Goal: Contribute content: Contribute content

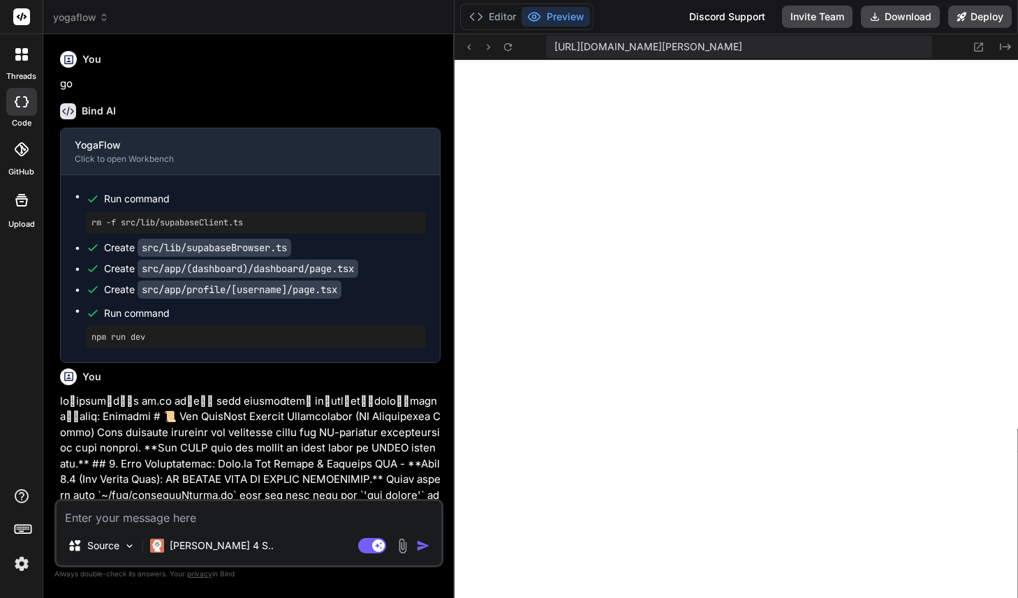
scroll to position [901, 0]
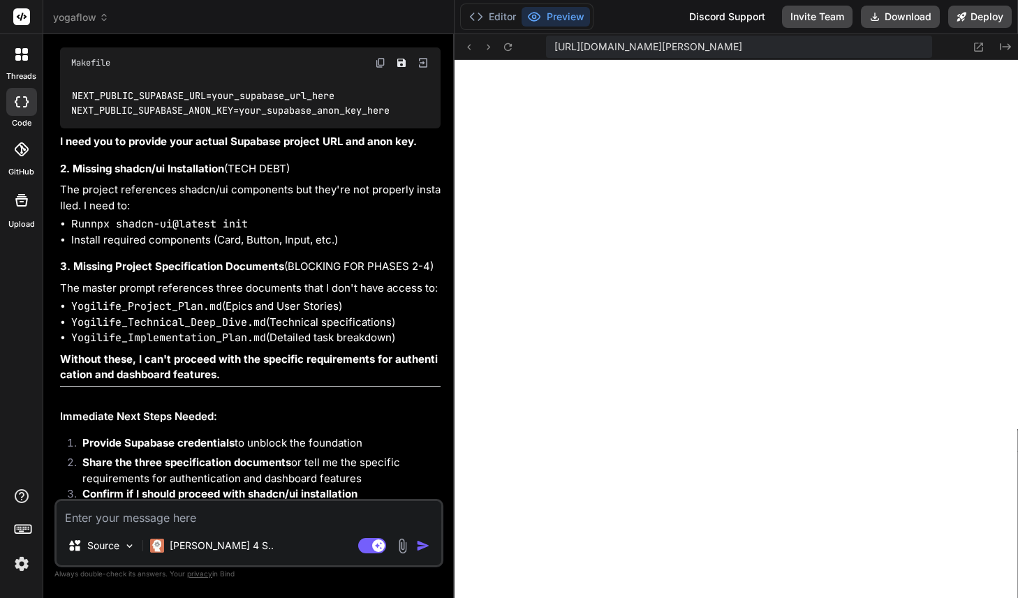
click at [105, 20] on icon at bounding box center [104, 20] width 4 height 2
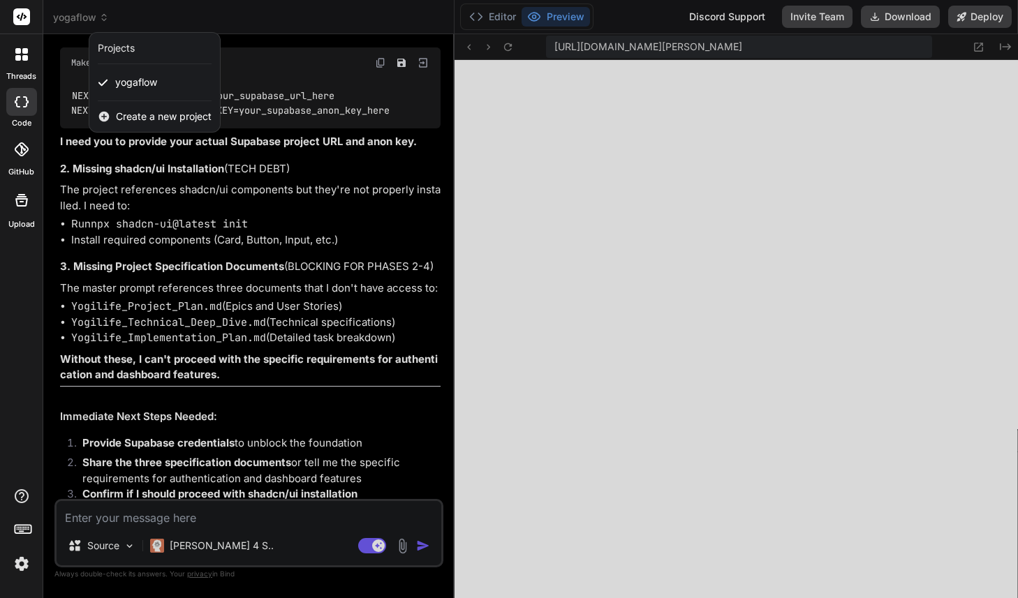
click at [145, 117] on span "Create a new project" at bounding box center [164, 117] width 96 height 14
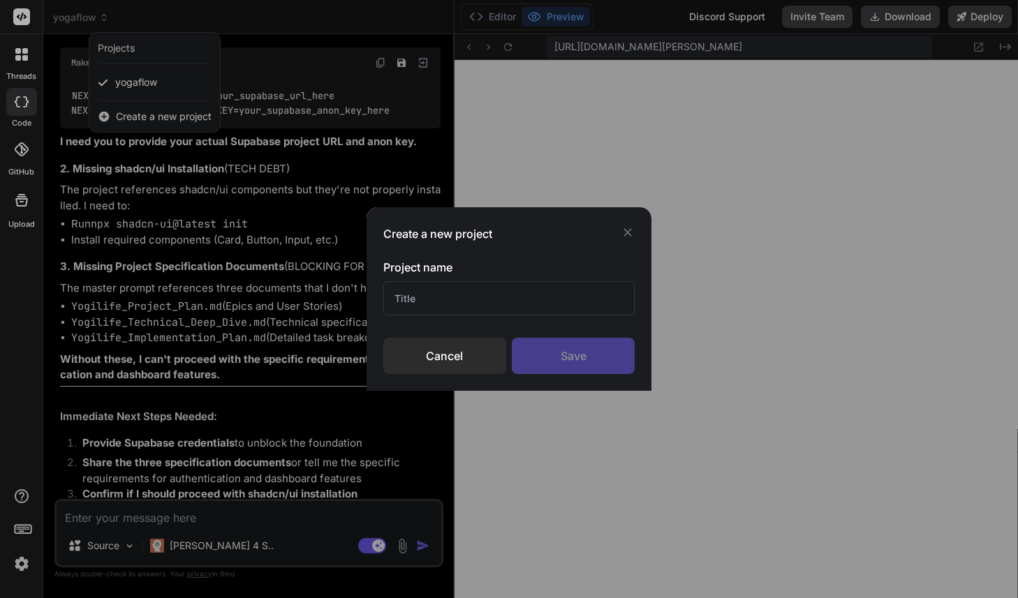
click at [431, 303] on input "text" at bounding box center [508, 298] width 251 height 34
type input "ํ"
type input "YogaAdmin"
click at [561, 362] on div "Save" at bounding box center [573, 356] width 123 height 36
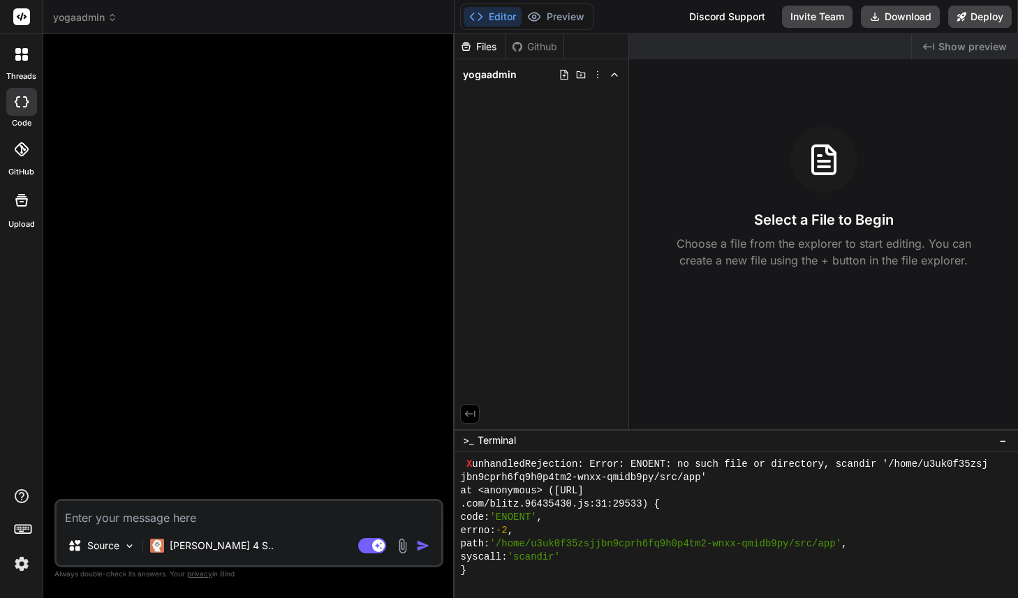
scroll to position [3780, 0]
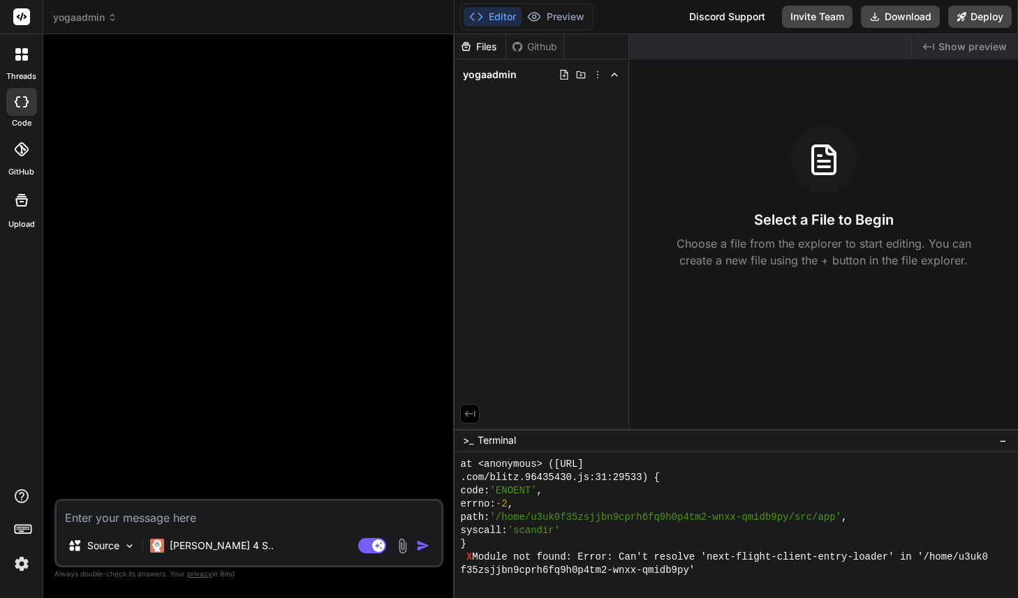
click at [406, 549] on img at bounding box center [402, 546] width 16 height 16
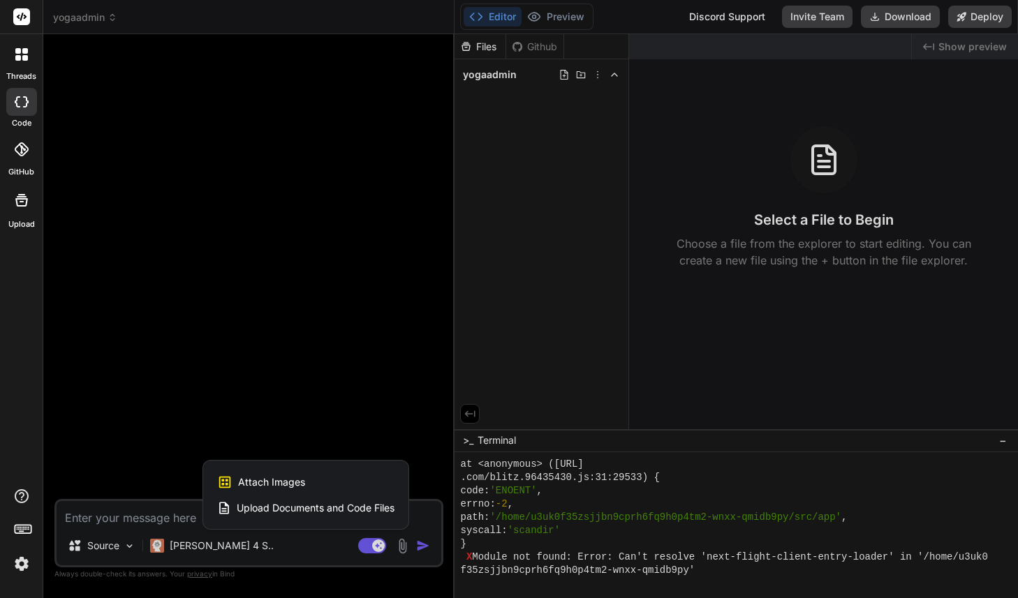
click at [325, 510] on span "Upload Documents and Code Files" at bounding box center [316, 508] width 158 height 14
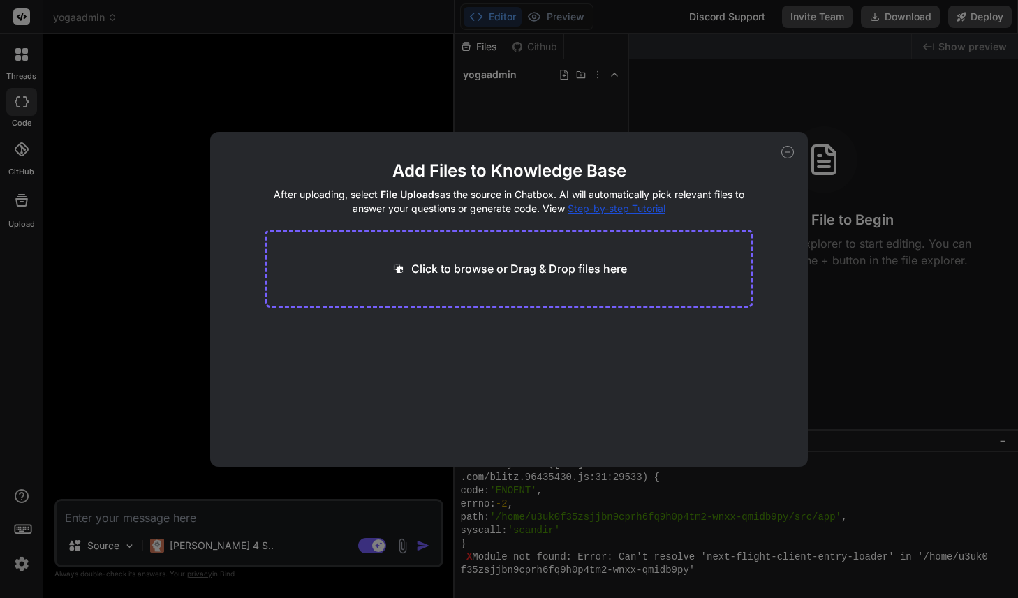
click at [665, 339] on main "Add Files to Knowledge Base After uploading, select File Uploads as the source …" at bounding box center [509, 313] width 489 height 307
click at [613, 210] on span "Step-by-step Tutorial" at bounding box center [617, 208] width 98 height 12
click at [648, 404] on div "Generating Embedding... docx 42.68 KB AI Platform Spec (Final Consolidated) doc…" at bounding box center [509, 366] width 489 height 89
click at [492, 355] on span "13.12 KB" at bounding box center [484, 358] width 38 height 14
click at [784, 153] on icon at bounding box center [787, 152] width 13 height 13
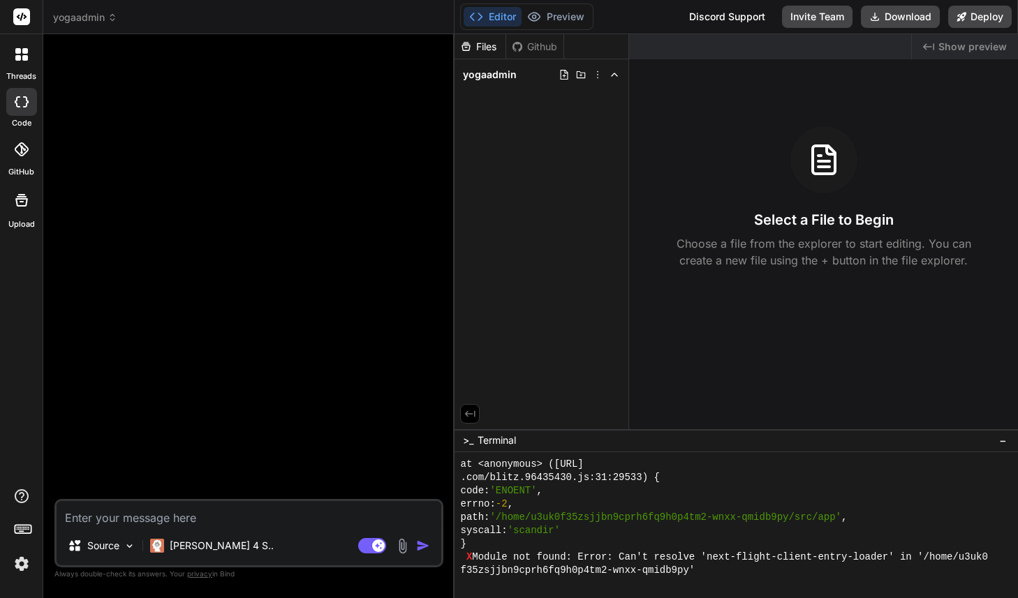
click at [203, 522] on textarea at bounding box center [249, 513] width 385 height 25
click at [402, 549] on img at bounding box center [402, 546] width 16 height 16
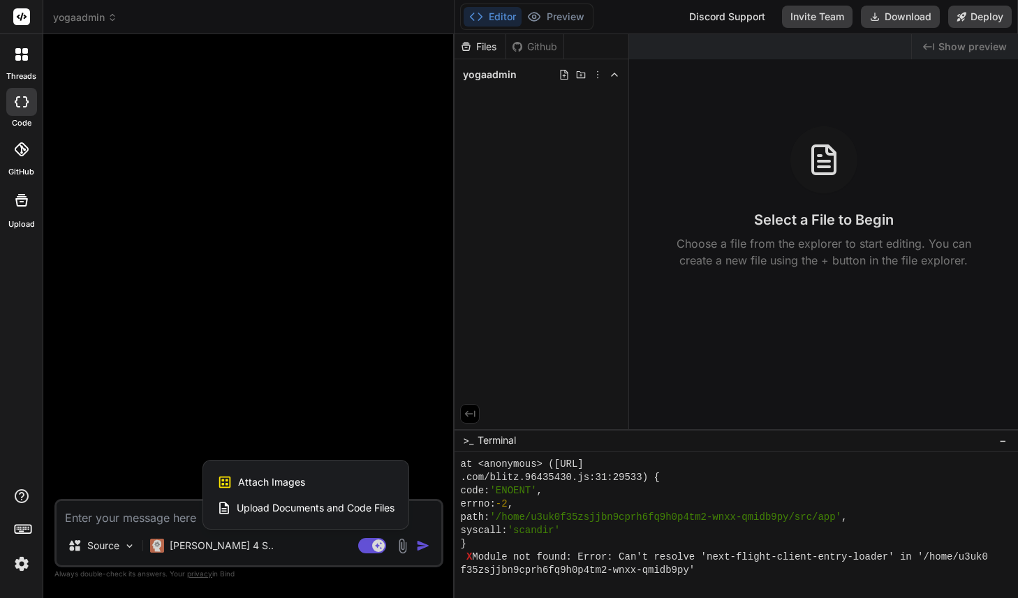
click at [324, 511] on span "Upload Documents and Code Files" at bounding box center [316, 508] width 158 height 14
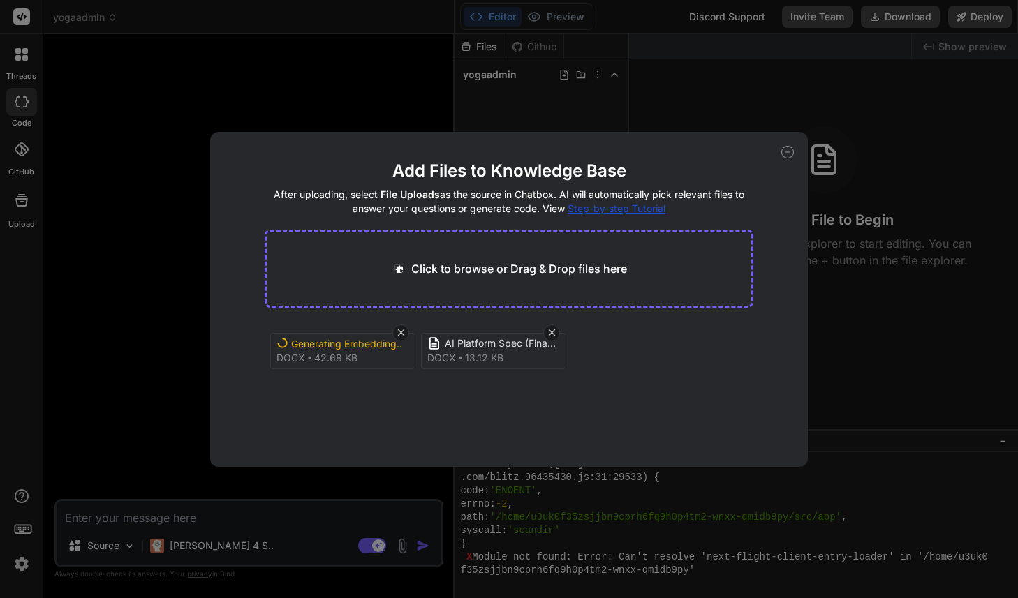
click at [790, 154] on icon at bounding box center [787, 152] width 13 height 13
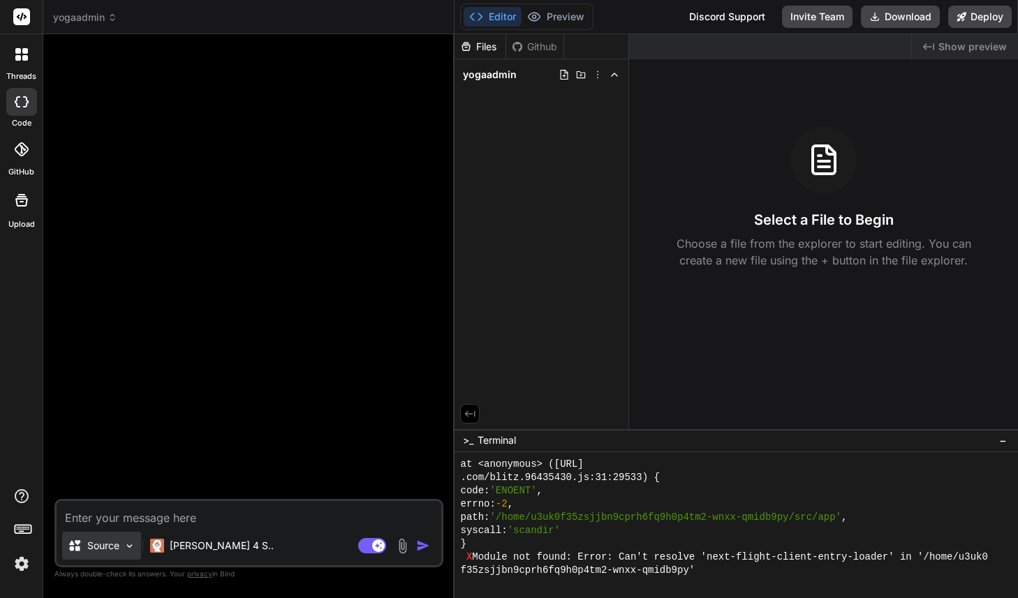
click at [124, 546] on img at bounding box center [130, 546] width 12 height 12
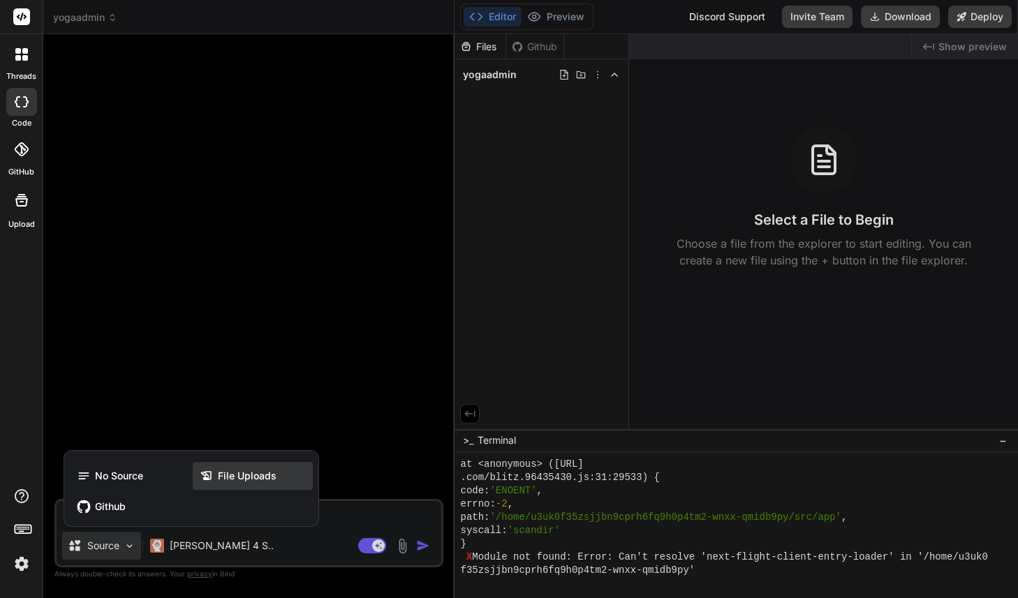
click at [206, 478] on icon at bounding box center [206, 475] width 10 height 9
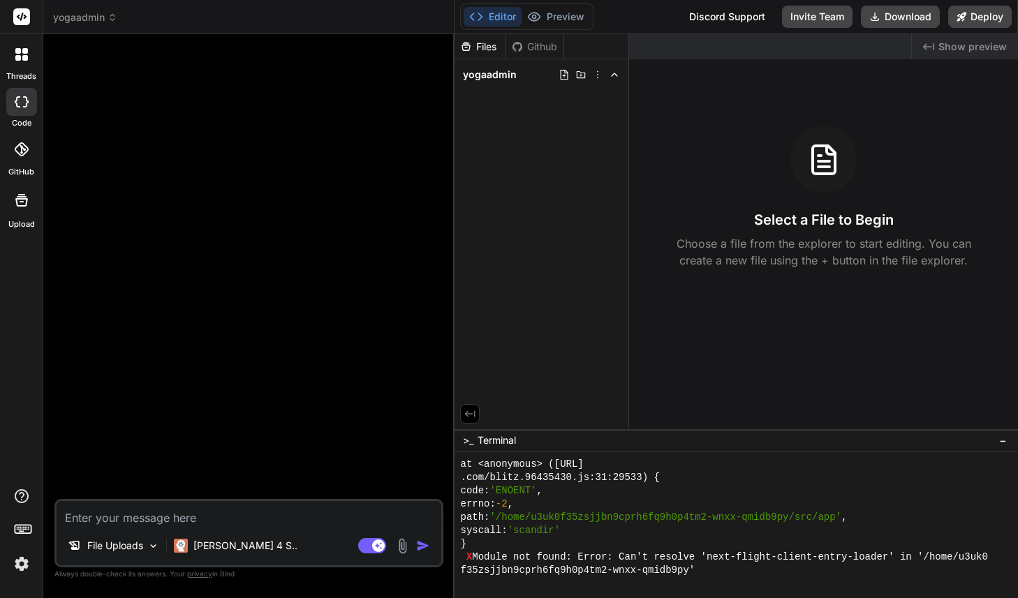
click at [404, 552] on img at bounding box center [402, 546] width 16 height 16
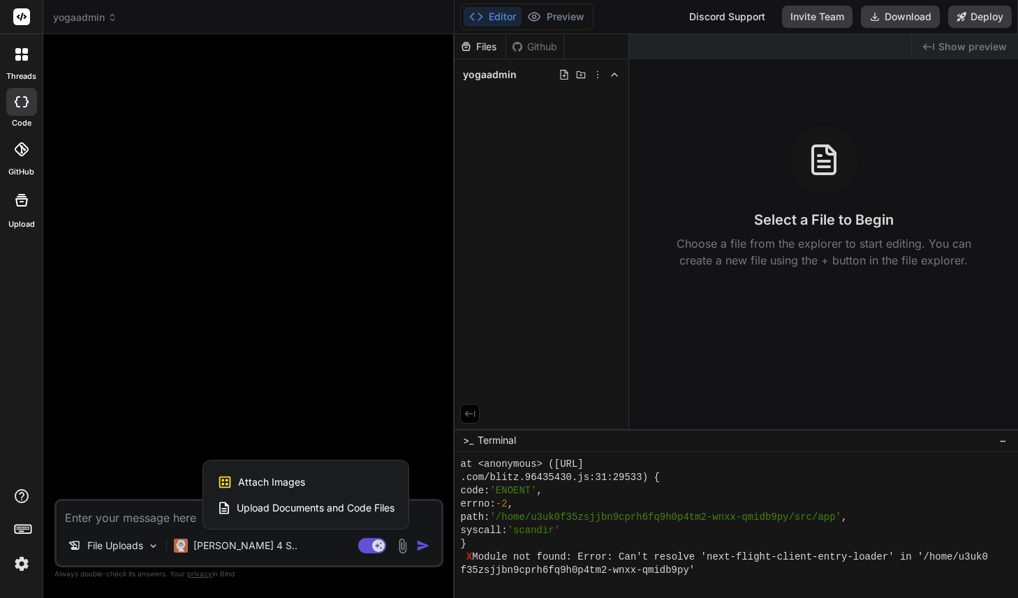
click at [355, 512] on span "Upload Documents and Code Files" at bounding box center [316, 508] width 158 height 14
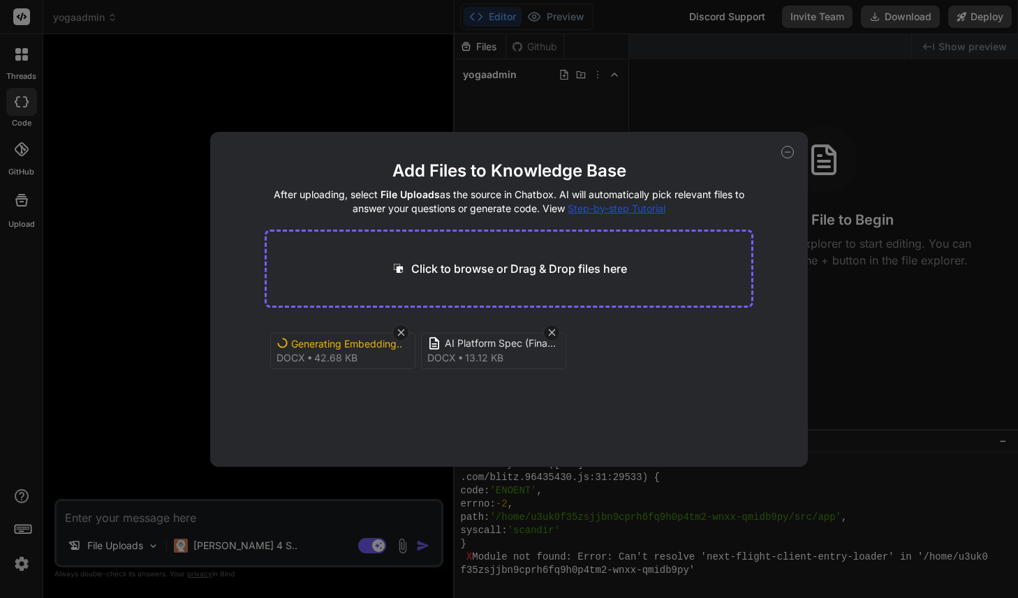
click at [159, 515] on div "Add Files to Knowledge Base After uploading, select File Uploads as the source …" at bounding box center [509, 299] width 1018 height 598
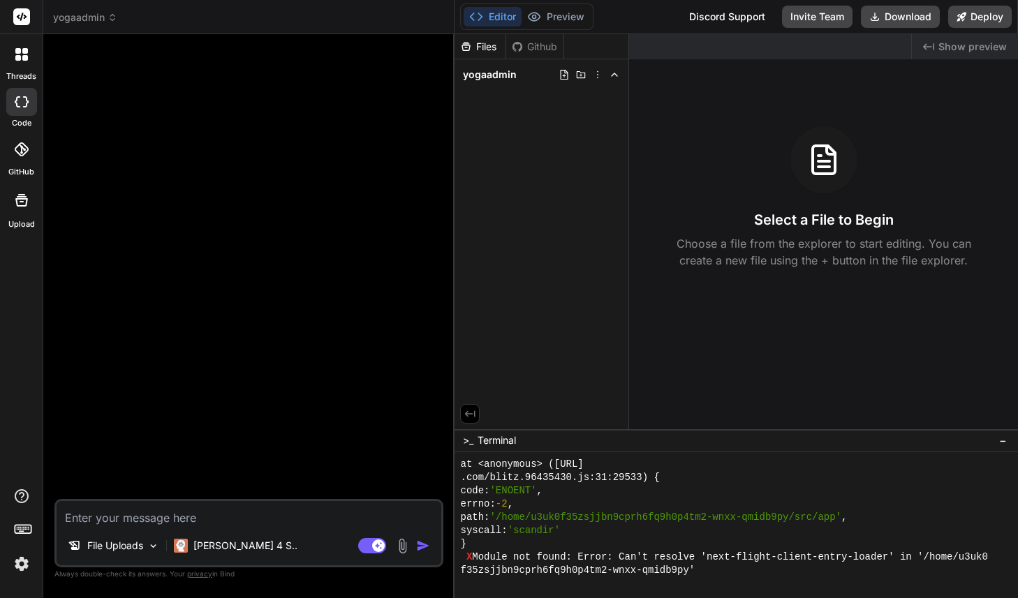
click at [159, 515] on textarea at bounding box center [249, 513] width 385 height 25
type textarea "x"
type textarea "ส"
type textarea "x"
type textarea "สร"
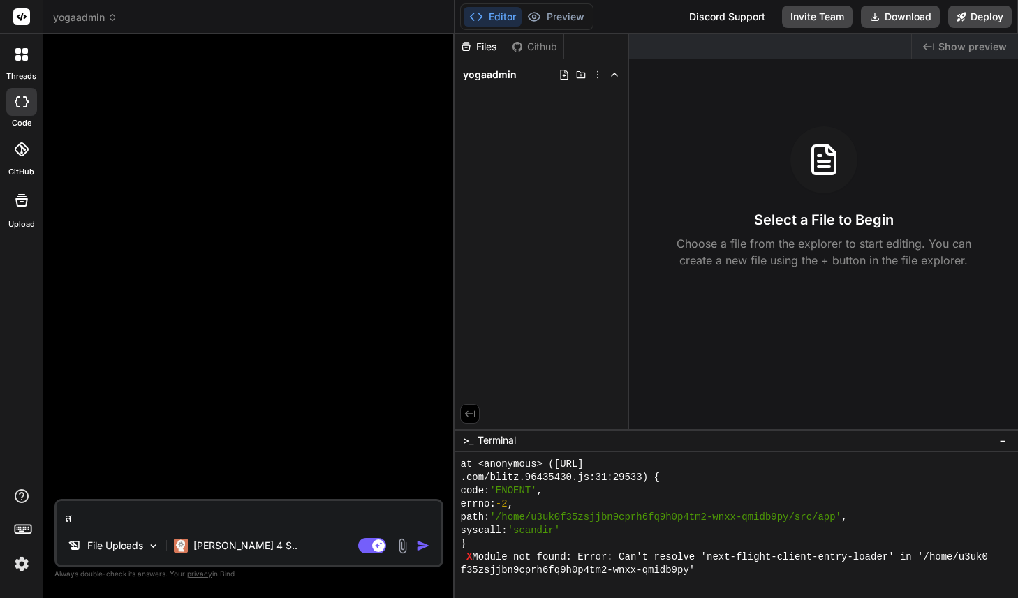
type textarea "x"
type textarea "สรุ"
type textarea "x"
type textarea "สรุป"
type textarea "x"
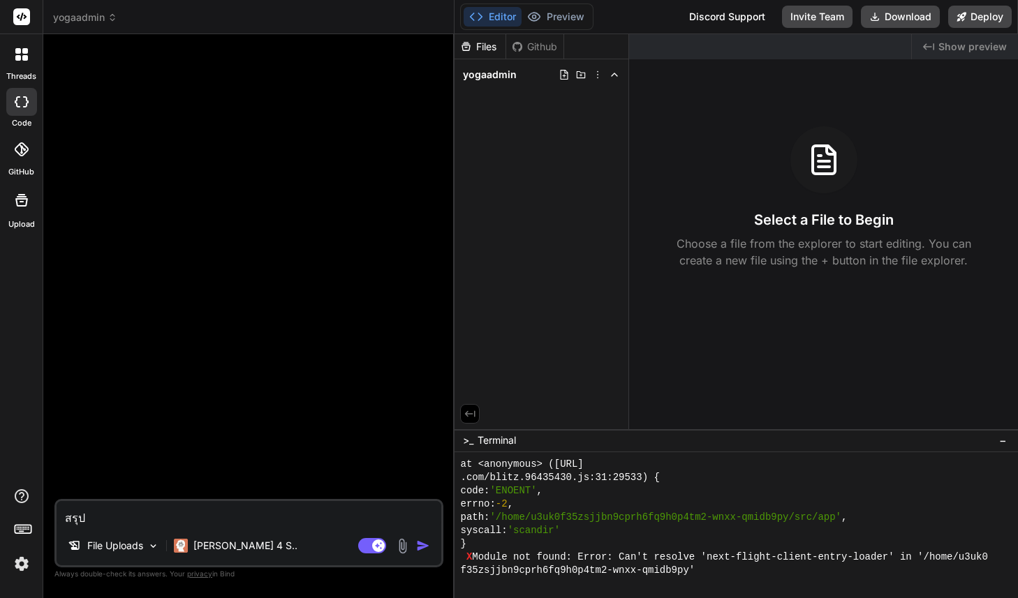
type textarea "สรุป"
type textarea "x"
type textarea "สรุป s"
type textarea "x"
type textarea "สรุป sp"
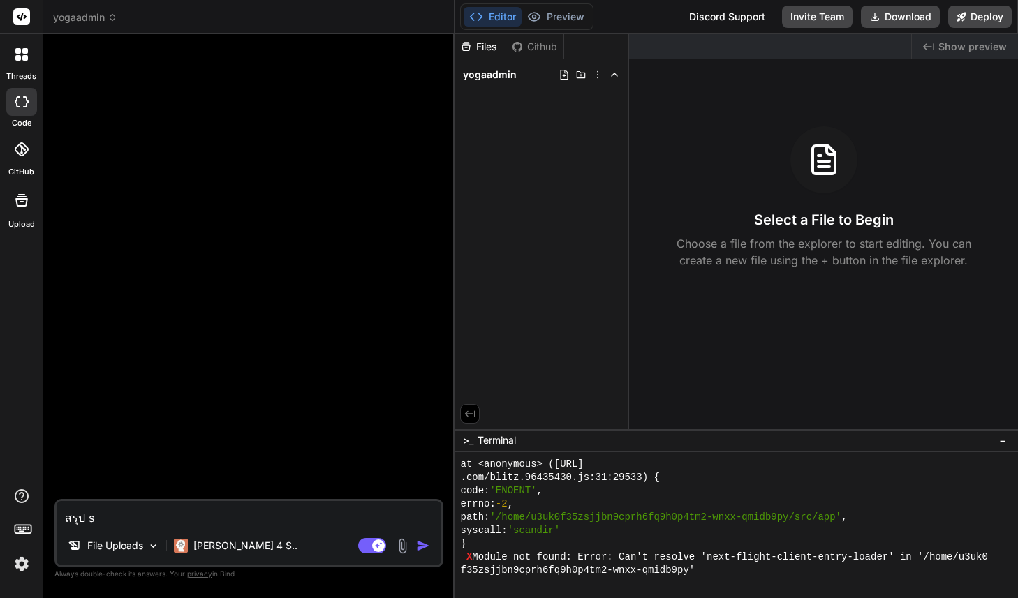
type textarea "x"
type textarea "สรุป spe"
type textarea "x"
type textarea "สรุป spec"
type textarea "x"
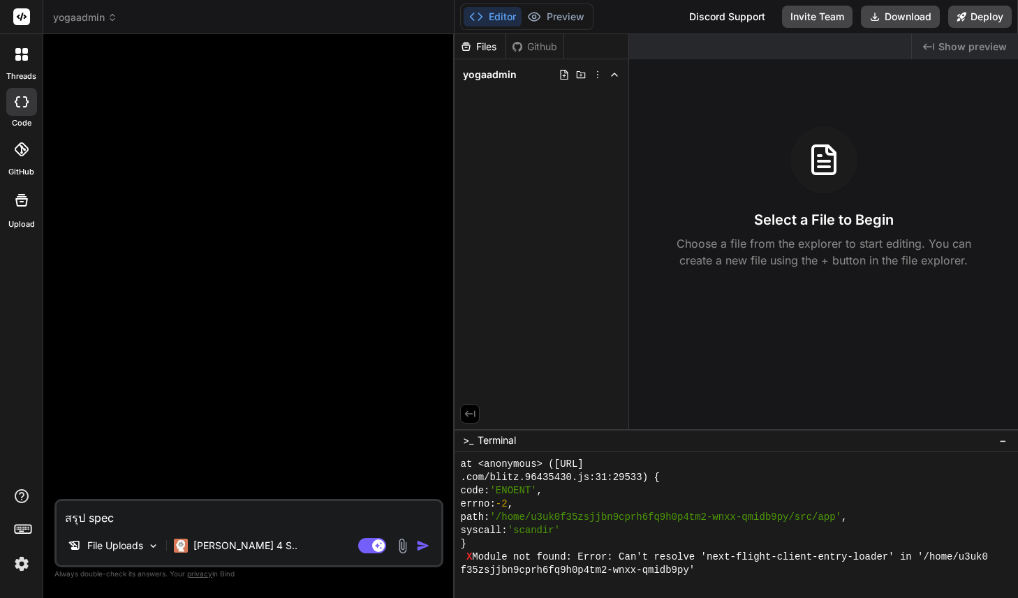
type textarea "สรุป spec"
type textarea "x"
type textarea "สรุป spec ต"
type textarea "x"
type textarea "สรุป spec ตา"
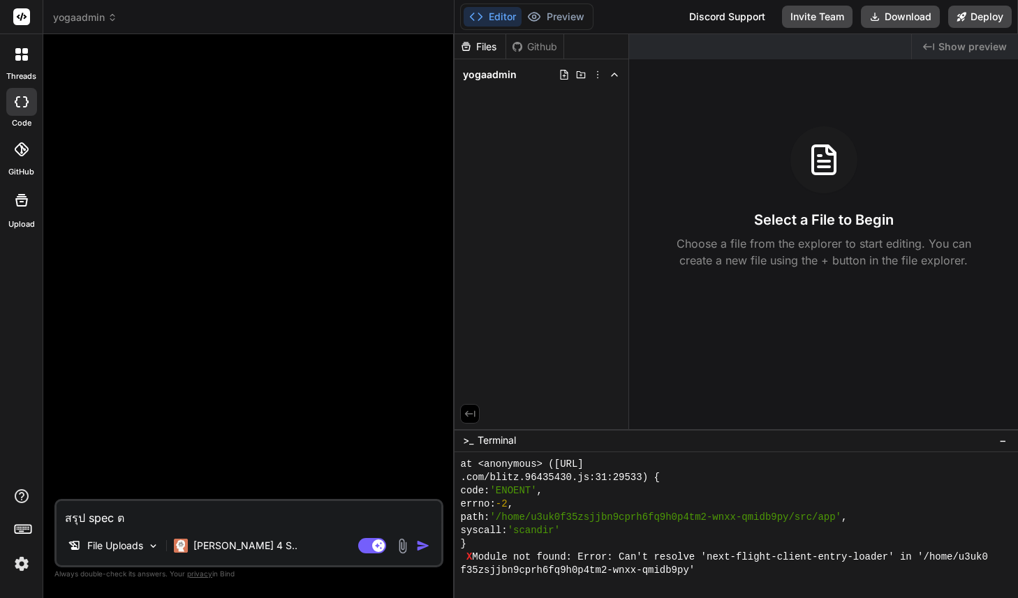
type textarea "x"
type textarea "สรุป spec ตาม"
type textarea "x"
type textarea "สรุป spec ตามเ"
type textarea "x"
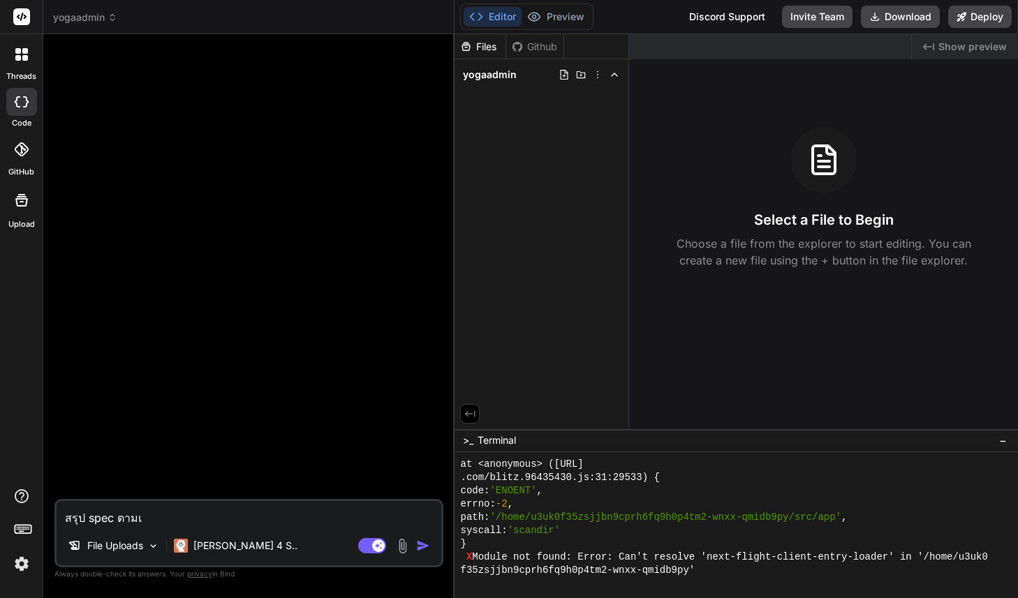
type textarea "สรุป spec ตามเอ"
type textarea "x"
type textarea "สรุป spec ตามเอก"
type textarea "x"
type textarea "สรุป spec ตามเอกส"
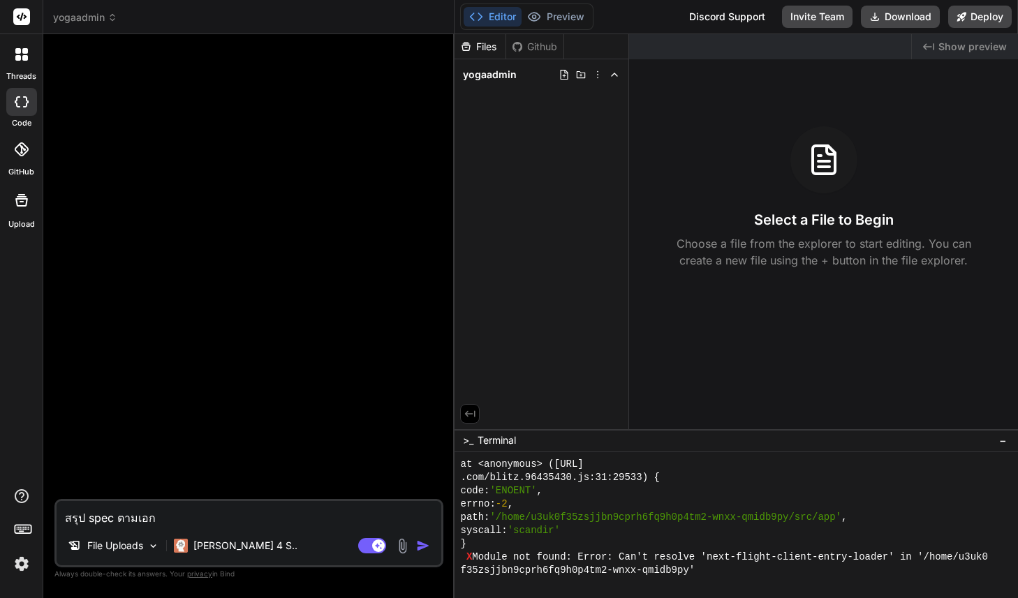
type textarea "x"
type textarea "สรุป spec ตามเอกสา"
type textarea "x"
type textarea "สรุป spec ตามเอกสาร"
type textarea "x"
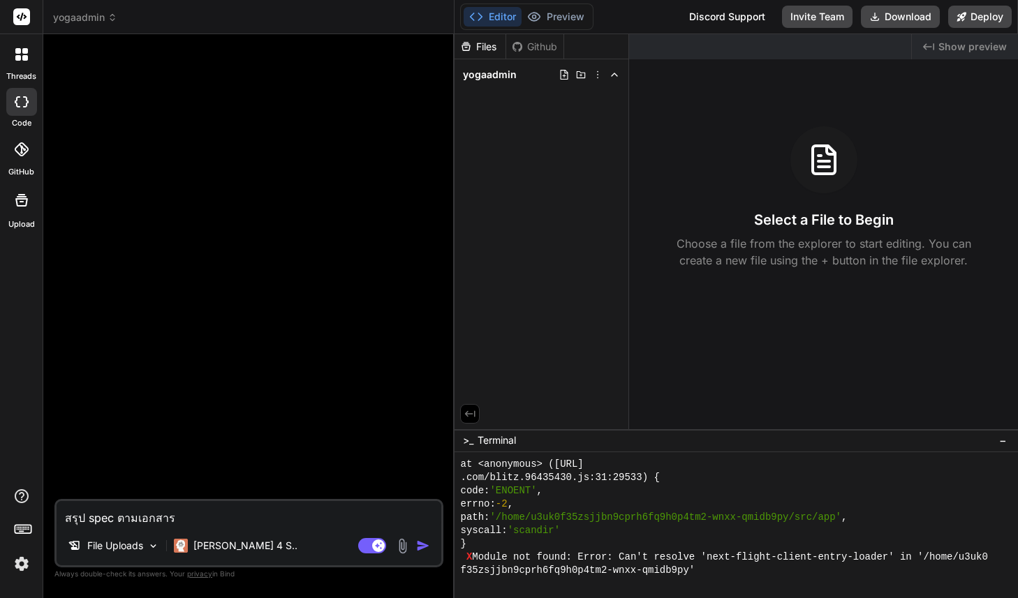
type textarea "สรุป spec ตามเอกสาร"
type textarea "x"
type textarea "สรุป spec ตามเอกสาร แ"
type textarea "x"
type textarea "สรุป spec ตามเอกสาร แล"
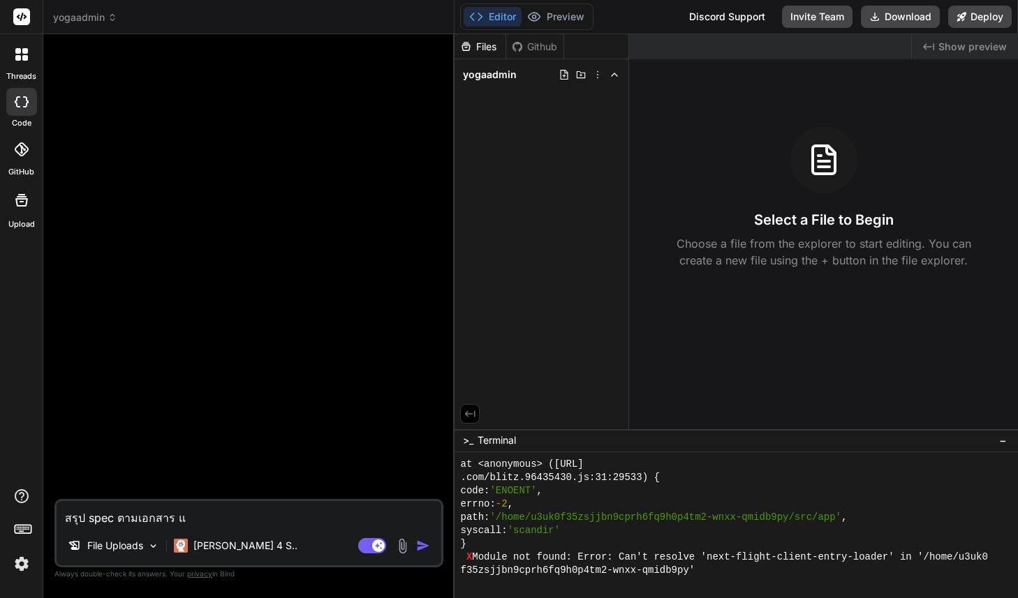
type textarea "x"
type textarea "สรุป spec ตามเอกสาร และ"
type textarea "x"
type textarea "สรุป spec ตามเอกสาร และเ"
type textarea "x"
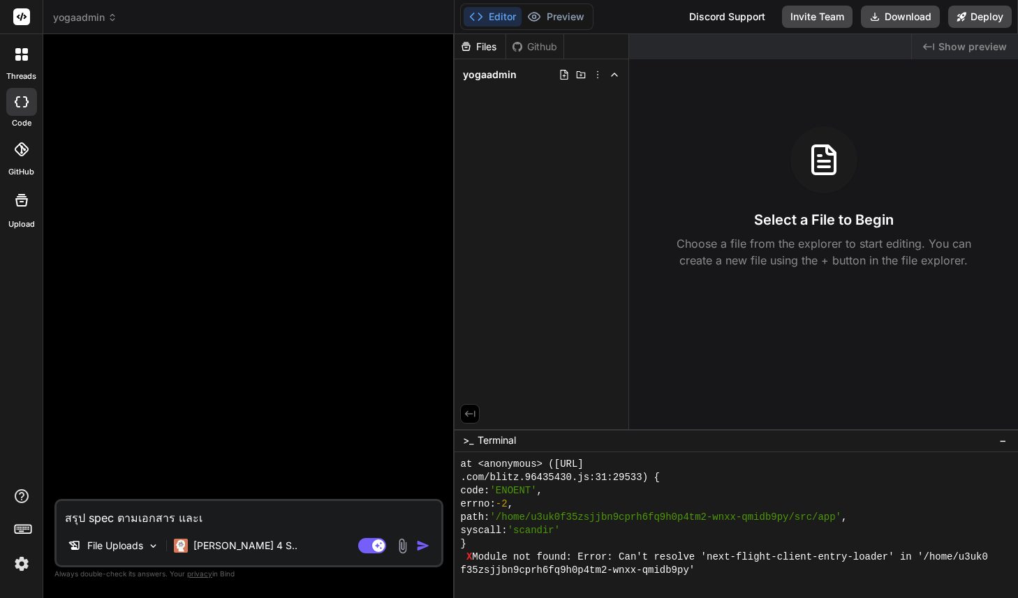
type textarea "สรุป spec ตามเอกสาร และเพ"
type textarea "x"
type textarea "สรุป spec ตามเอกสาร และเพิ"
type textarea "x"
type textarea "สรุป spec ตามเอกสาร และเพิ่"
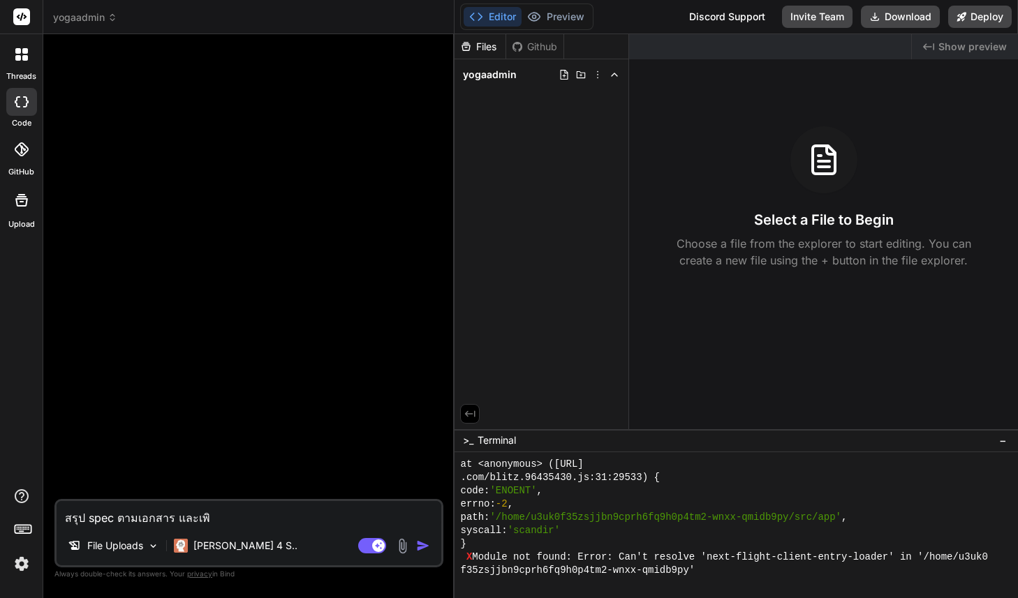
type textarea "x"
type textarea "สรุป spec ตามเอกสาร และ[PERSON_NAME]"
type textarea "x"
type textarea "สรุป spec ตามเอกสาร และ[PERSON_NAME]เ"
type textarea "x"
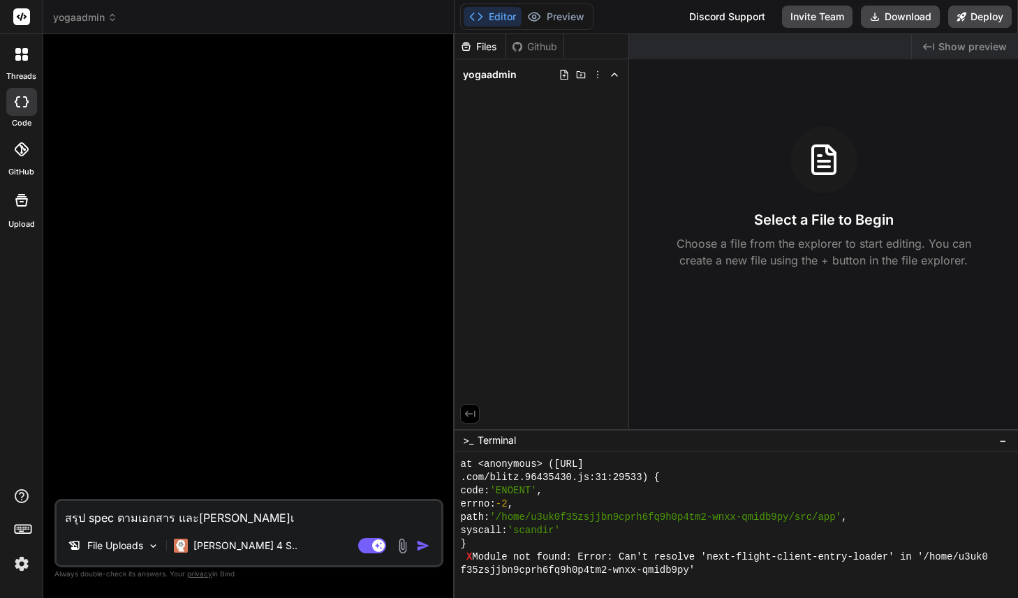
type textarea "สรุป spec ตามเอกสาร และ[PERSON_NAME]เน"
type textarea "x"
type textarea "สรุป spec ตามเอกสาร และ[PERSON_NAME]เนื"
type textarea "x"
type textarea "สรุป spec ตามเอกสาร และ[PERSON_NAME]เนื้"
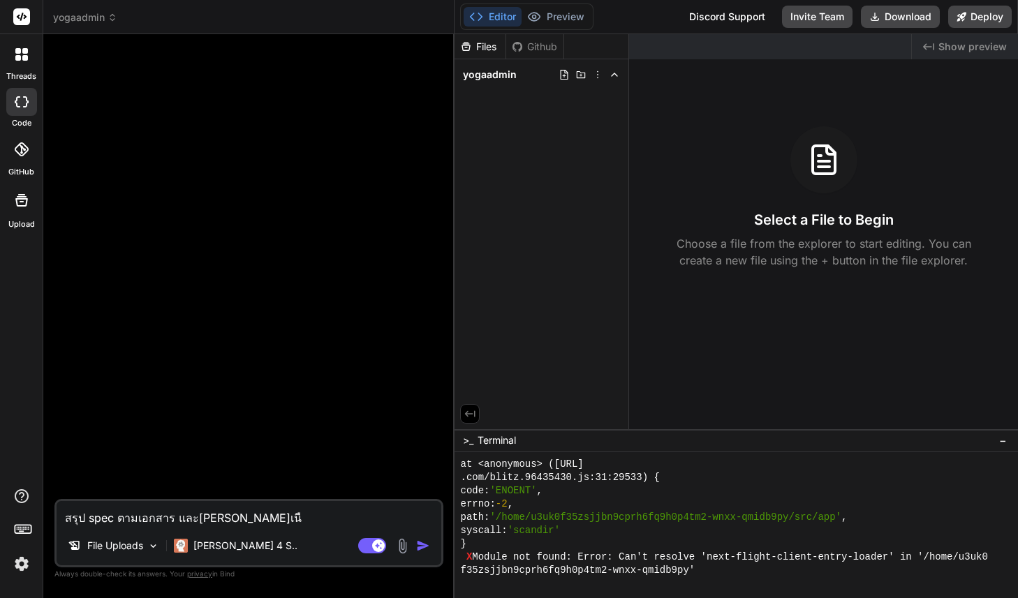
type textarea "x"
type textarea "สรุป spec ตามเอกสาร และ[PERSON_NAME]เนื้อ"
type textarea "x"
type textarea "สรุป spec ตามเอกสาร และ[PERSON_NAME]เนื้อห"
type textarea "x"
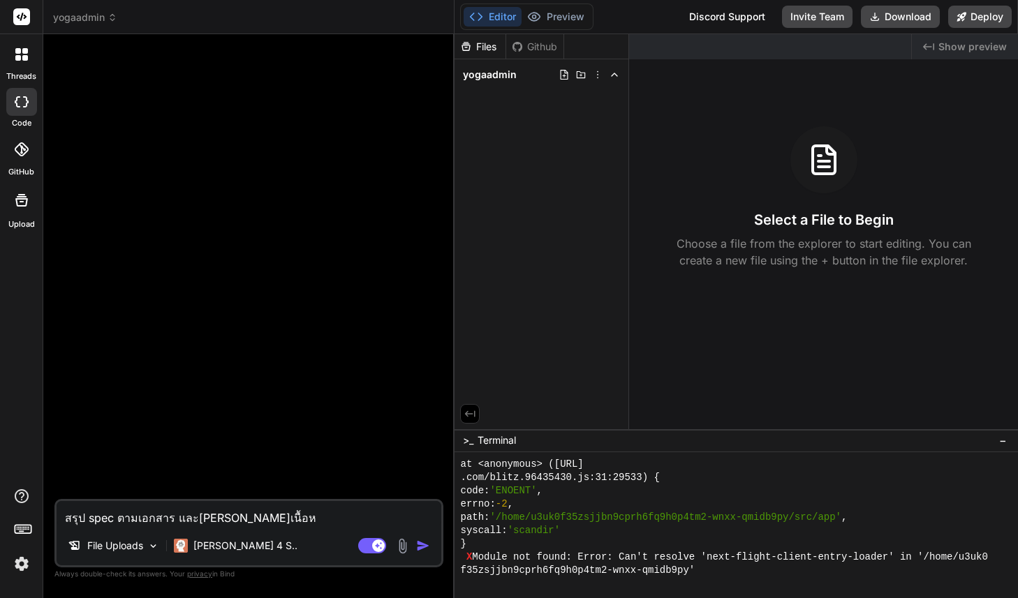
type textarea "สรุป spec ตามเอกสาร และ[PERSON_NAME]เนื้อหา"
type textarea "x"
type textarea "สรุป spec ตามเอกสาร และ[PERSON_NAME]เนื้อหาใ"
type textarea "x"
type textarea "สรุป spec ตามเอกสาร และ[PERSON_NAME]เนื้อหาใน"
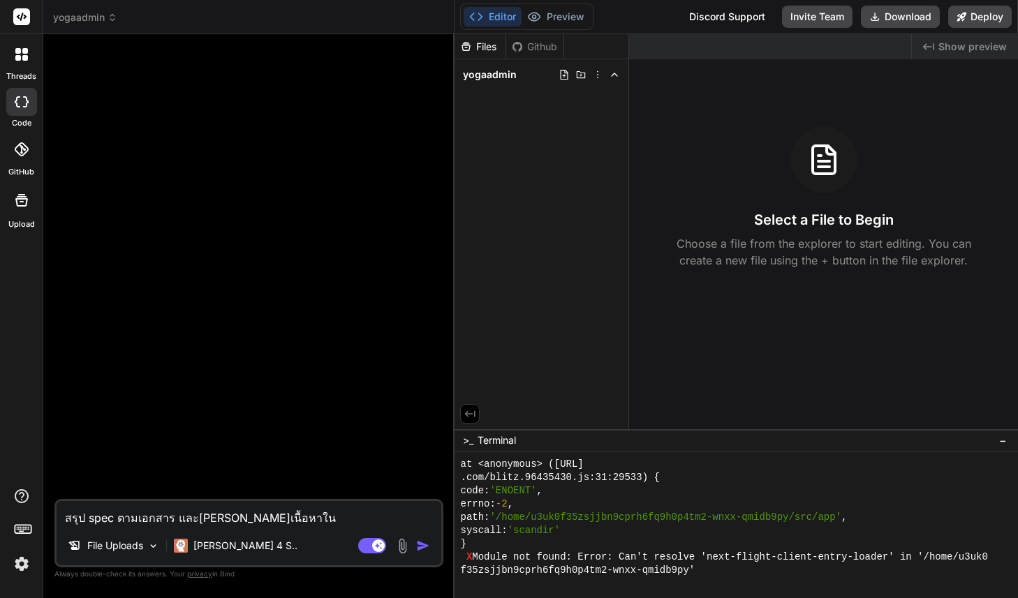
type textarea "x"
type textarea "สรุป spec ตามเอกสาร และ[PERSON_NAME]เนื้อหาในด"
type textarea "x"
type textarea "สรุป spec ตามเอกสาร และ[PERSON_NAME]เนื้อหาในด้"
type textarea "x"
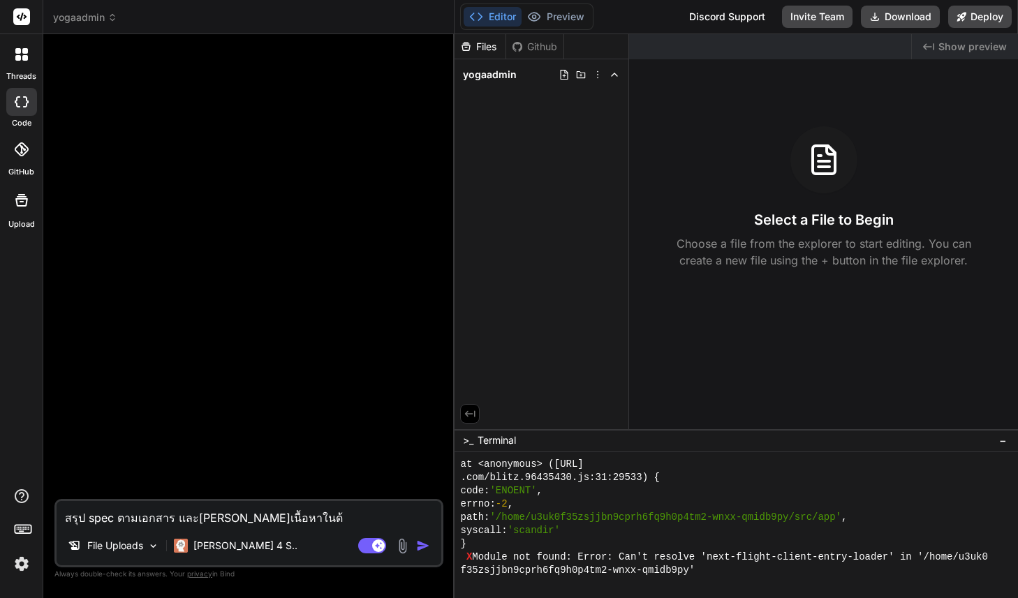
type textarea "สรุป spec ตามเอกสาร และ[PERSON_NAME]เนื้อหาในด้า"
type textarea "x"
type textarea "สรุป spec ตามเอกสาร และ[PERSON_NAME]เนื้อหาในด้าน"
type textarea "x"
type textarea "สรุป spec ตามเอกสาร และ[PERSON_NAME]เนื้อหาในด้านล"
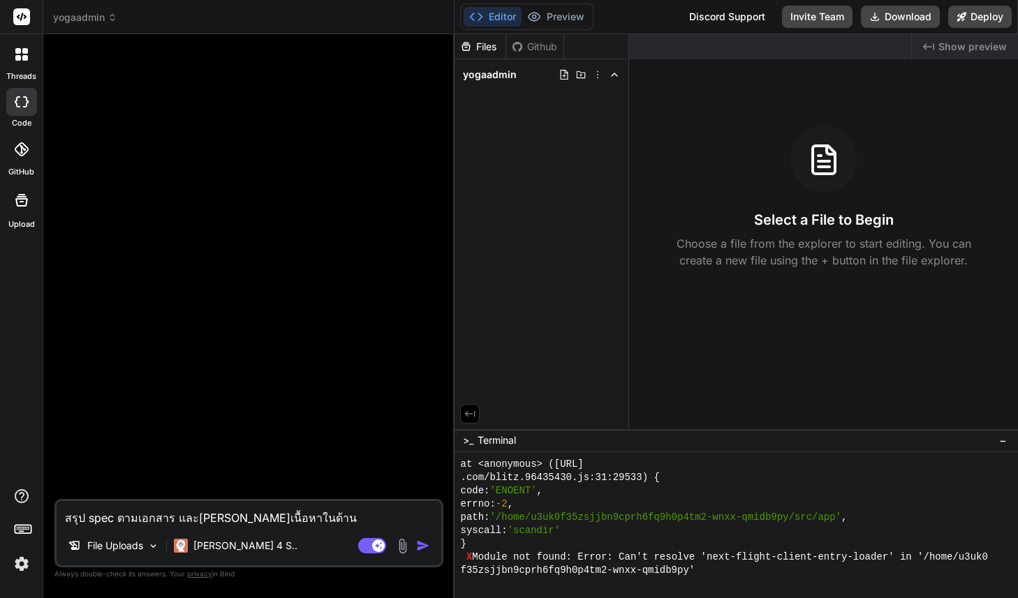
type textarea "x"
type textarea "สรุป spec ตามเอกสาร และ[PERSON_NAME]เนื้อหาในด้านล่"
type textarea "x"
type textarea "สรุป spec ตามเอกสาร และ[PERSON_NAME]เนื้อหาใน[PERSON_NAME]"
type textarea "x"
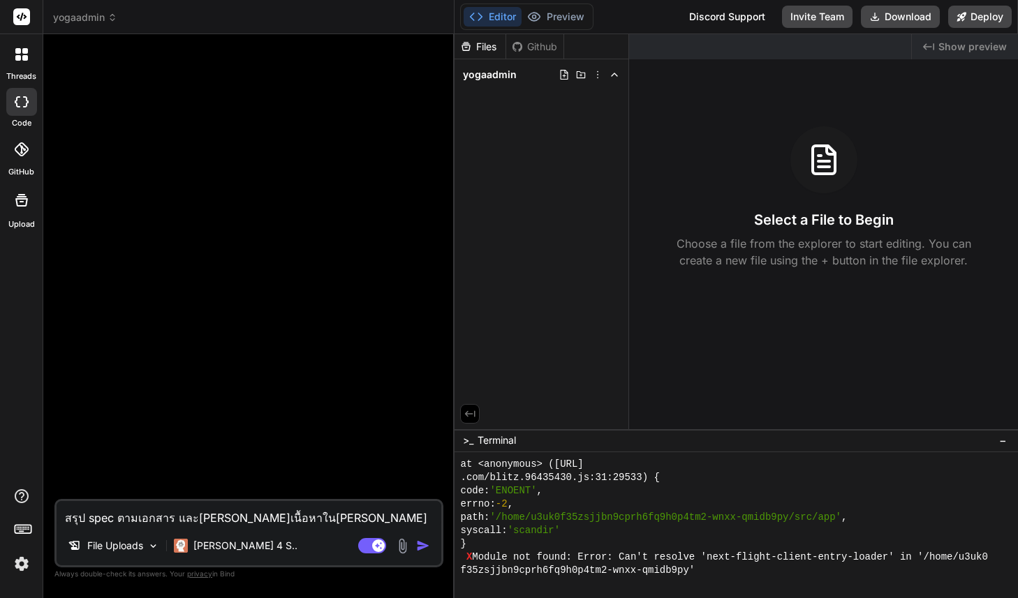
type textarea "สรุป spec ตามเอกสาร และ[PERSON_NAME]เนื้อหาในด้านล่าง"
type textarea "x"
type textarea "สรุป spec ตามเอกสาร และ[PERSON_NAME]เนื้อหาในด้านล่างน"
type textarea "x"
type textarea "สรุป spec ตามเอกสาร และ[PERSON_NAME]เนื้อหาในด้านล่างนี"
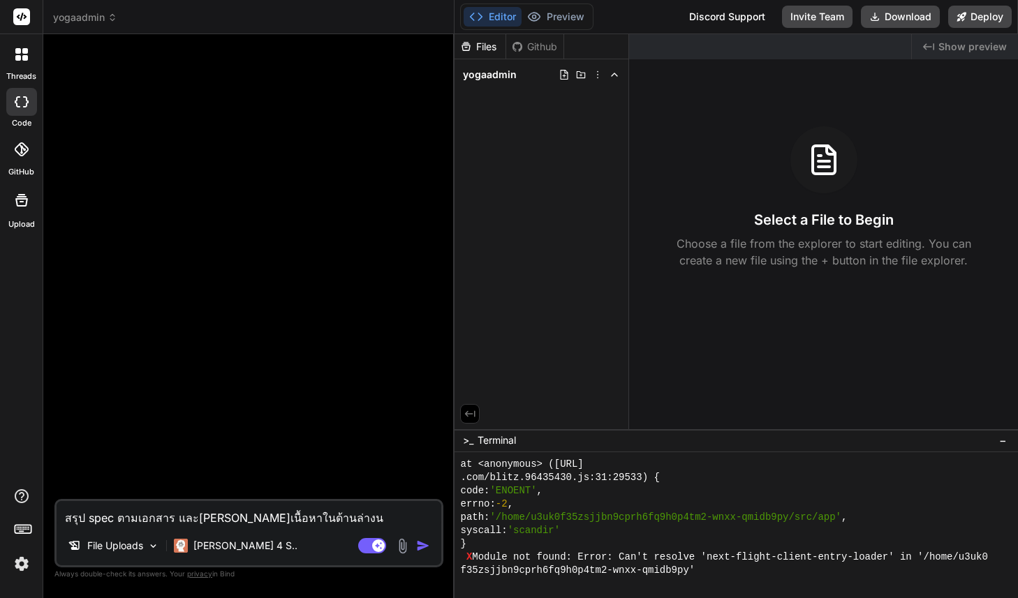
type textarea "x"
type textarea "สรุป spec ตามเอกสาร และ[PERSON_NAME]เนื้อหาในด้านล่างนี้"
type textarea "x"
type textarea "สรุป spec ตามเอกสาร และ[PERSON_NAME]เนื้อหาในด้านล่างนี้"
type textarea "x"
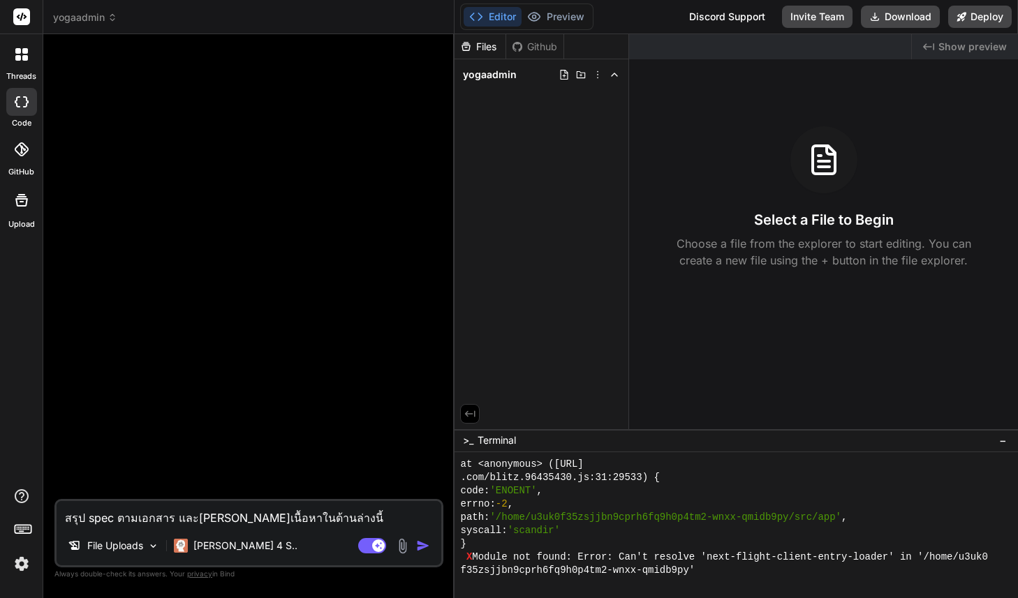
type textarea "สรุป spec ตามเอกสาร และ[PERSON_NAME]เนื้อหาในด้านล่างนี้ ใ"
type textarea "x"
type textarea "สรุป spec ตามเอกสาร และ[PERSON_NAME]เนื้อหาในด้านล่างนี้ ให"
type textarea "x"
type textarea "สรุป spec ตามเอกสาร และ[PERSON_NAME]เนื้อหาในด้านล่างนี้ ให้"
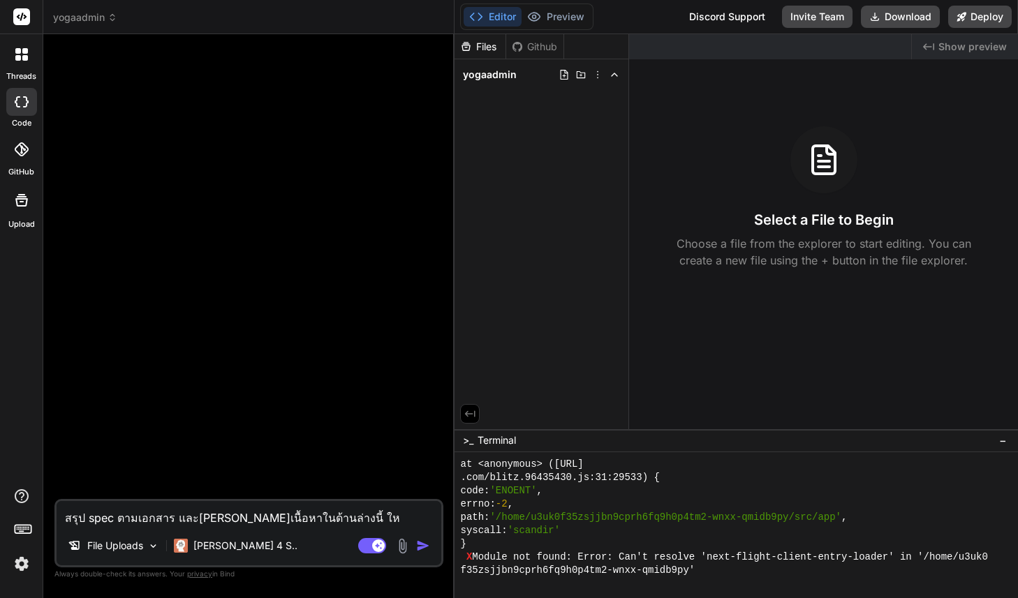
type textarea "x"
type textarea "สรุป spec ตามเอกสาร และ[PERSON_NAME]เนื้อหาในด้านล่างนี้ ให้ส"
type textarea "x"
type textarea "สรุป spec ตามเอกสาร และ[PERSON_NAME]เนื้อหาในด้านล่างนี้ ให้สร"
type textarea "x"
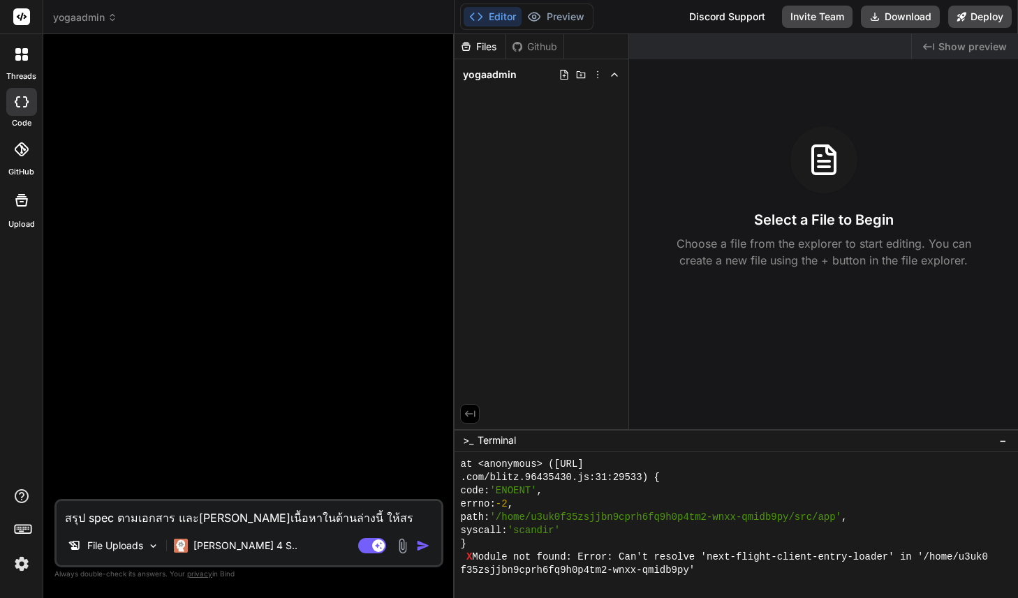
type textarea "สรุป spec ตามเอกสาร และ[PERSON_NAME]เนื้อหาในด้านล่างนี้ ให้สรุ"
type textarea "x"
type textarea "สรุป spec ตามเอกสาร และ[PERSON_NAME]เนื้อหาในด้านล่างนี้ ให้สรุป"
type textarea "x"
type textarea "สรุป spec ตามเอกสาร และ[PERSON_NAME]เนื้อหาในด้านล่างนี้ ให้สรุป"
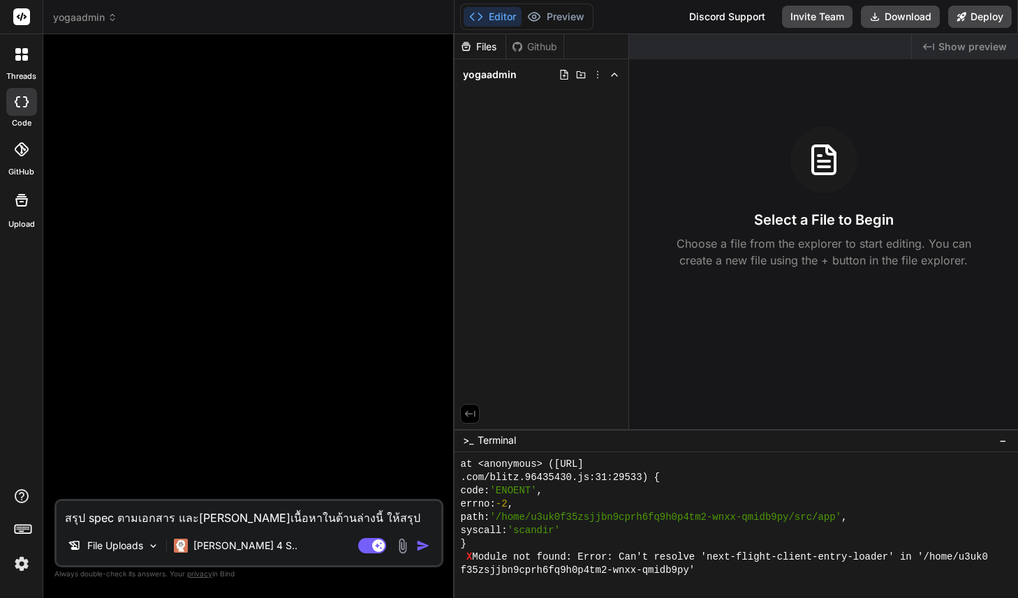
type textarea "x"
type textarea "สรุป spec ตามเอกสาร และ[PERSON_NAME]เนื้อหาในด้านล่างนี้ ให้สรุป r"
type textarea "x"
type textarea "สรุป spec ตามเอกสาร และ[PERSON_NAME]เนื้อหาในด้านล่างนี้ ให้สรุป"
type textarea "x"
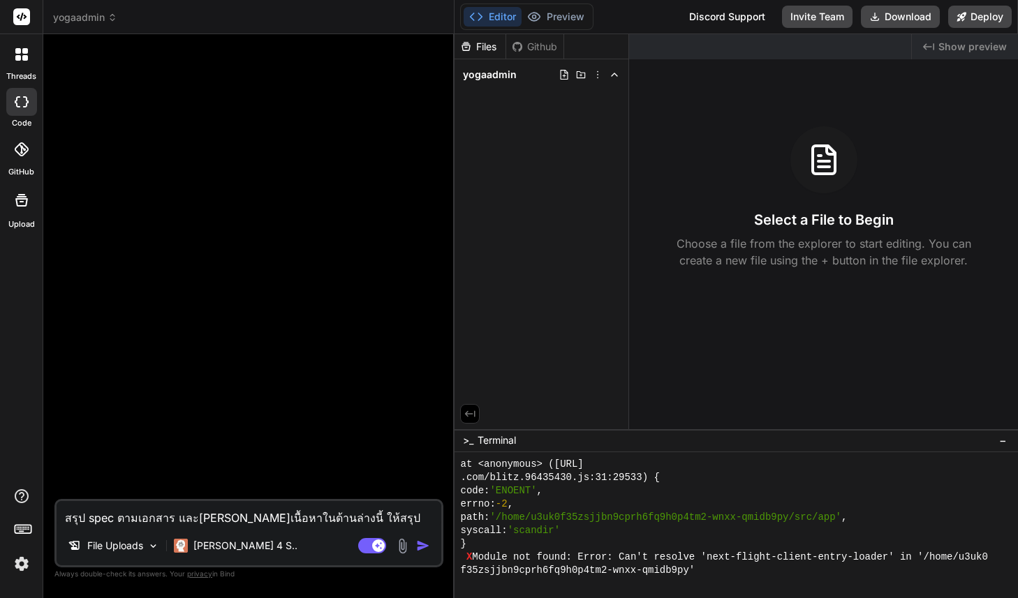
type textarea "สรุป spec ตามเอกสาร และ[PERSON_NAME]เนื้อหาในด้านล่างนี้ ให้สรุป s"
type textarea "x"
type textarea "สรุป spec ตามเอกสาร และ[PERSON_NAME]เนื้อหาในด้านล่างนี้ ให้สรุป sp"
type textarea "x"
type textarea "สรุป spec ตามเอกสาร และ[PERSON_NAME]เนื้อหาในด้านล่างนี้ ให้สรุป spe"
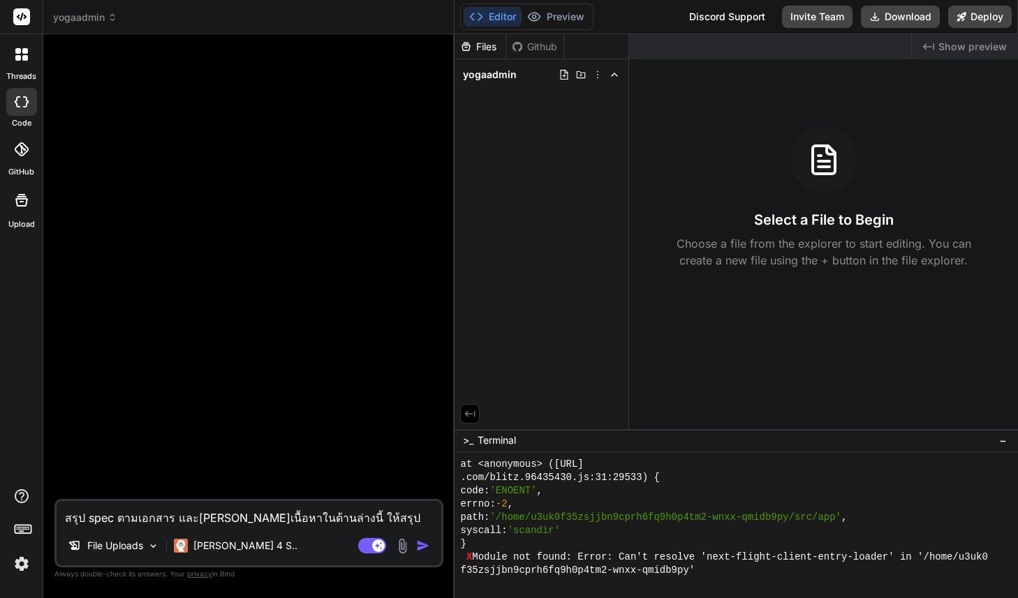
type textarea "x"
type textarea "สรุป spec ตามเอกสาร และ[PERSON_NAME]เนื้อหาในด้านล่างนี้ ให้สรุป spec"
type textarea "x"
type textarea "สรุป spec ตามเอกสาร และ[PERSON_NAME]เนื้อหาในด้านล่างนี้ ให้สรุป specs"
type textarea "x"
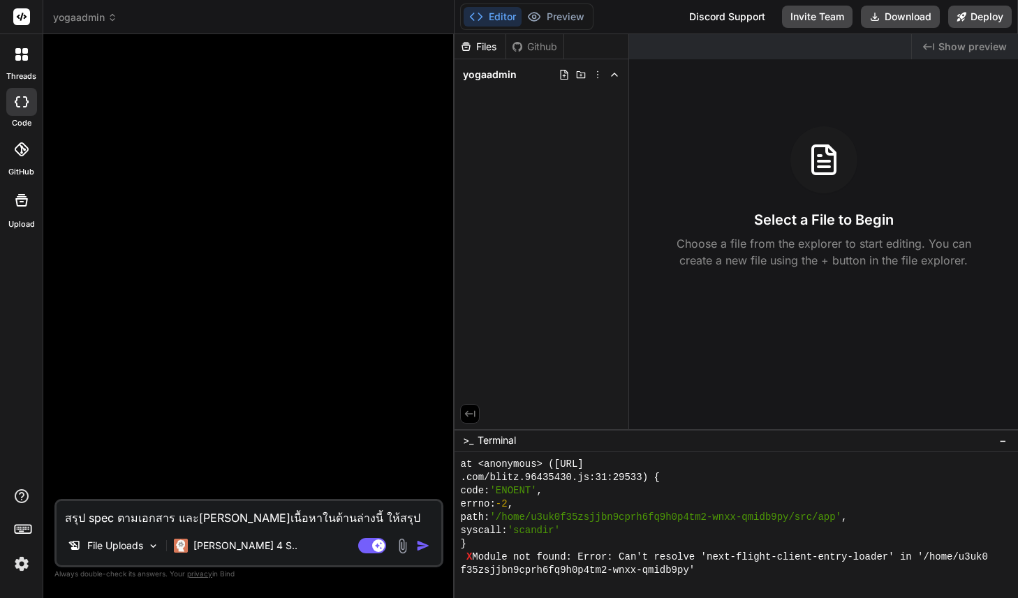
type textarea "สรุป spec ตามเอกสาร และ[PERSON_NAME]เนื้อหาในด้านล่างนี้ ให้สรุป specs"
type textarea "x"
type textarea "สรุป spec ตามเอกสาร และ[PERSON_NAME]เนื้อหาในด้านล่างนี้ ให้สรุป specs อ"
type textarea "x"
type textarea "สรุป spec ตามเอกสาร และ[PERSON_NAME]เนื้อหาในด้านล่างนี้ ให้สรุป specs อี"
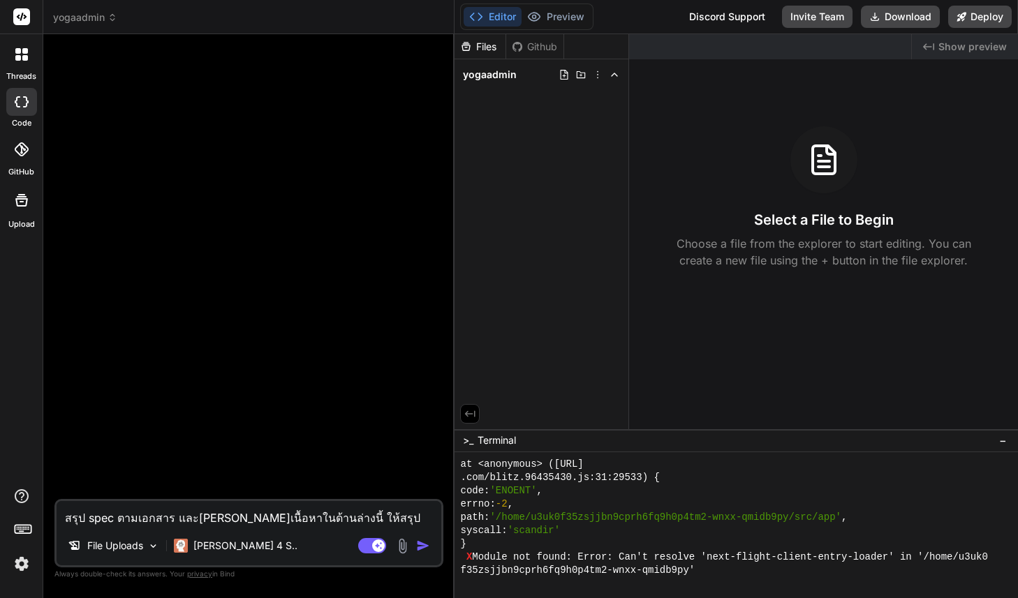
type textarea "x"
type textarea "สรุป spec ตามเอกสาร และ[PERSON_NAME]เนื้อหาในด้านล่างนี้ ให้สรุป specs อีก"
type textarea "x"
type textarea "สรุป spec ตามเอกสาร และ[PERSON_NAME]เนื้อหาในด้านล่างนี้ ให้สรุป specs อีกท"
type textarea "x"
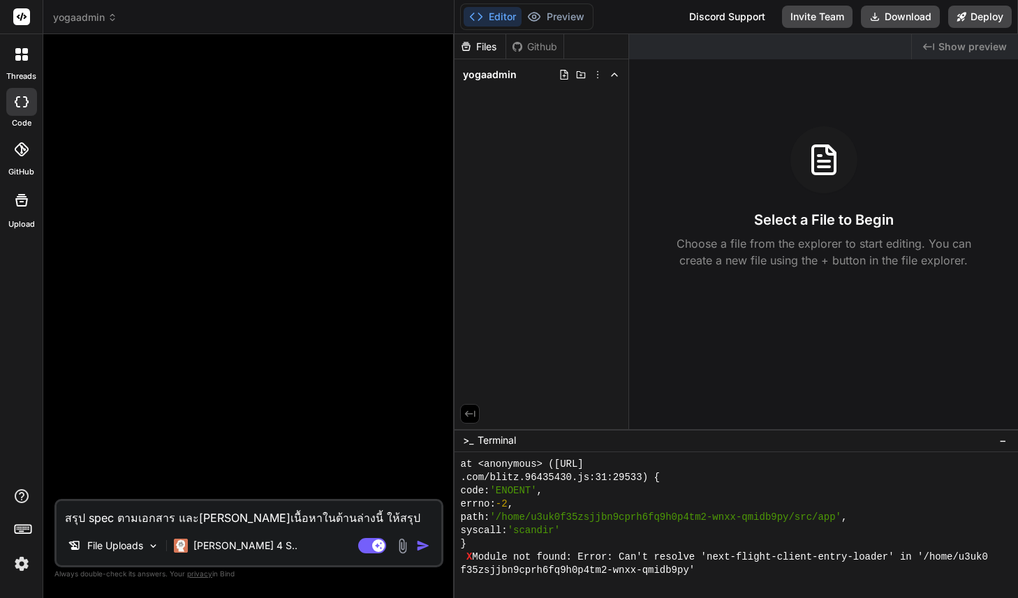
type textarea "สรุป spec ตามเอกสาร และ[PERSON_NAME]เนื้อหาในด้านล่างนี้ ให้สรุป specs อีกที"
type textarea "x"
type textarea "สรุป spec ตามเอกสาร และ[PERSON_NAME]เนื้อหาในด้านล่างนี้ ให้สรุป specs อีกทีก"
type textarea "x"
type textarea "สรุป spec ตามเอกสาร และ[PERSON_NAME]เนื้อหาในด้านล่างนี้ ให้สรุป specs อีกทีก่"
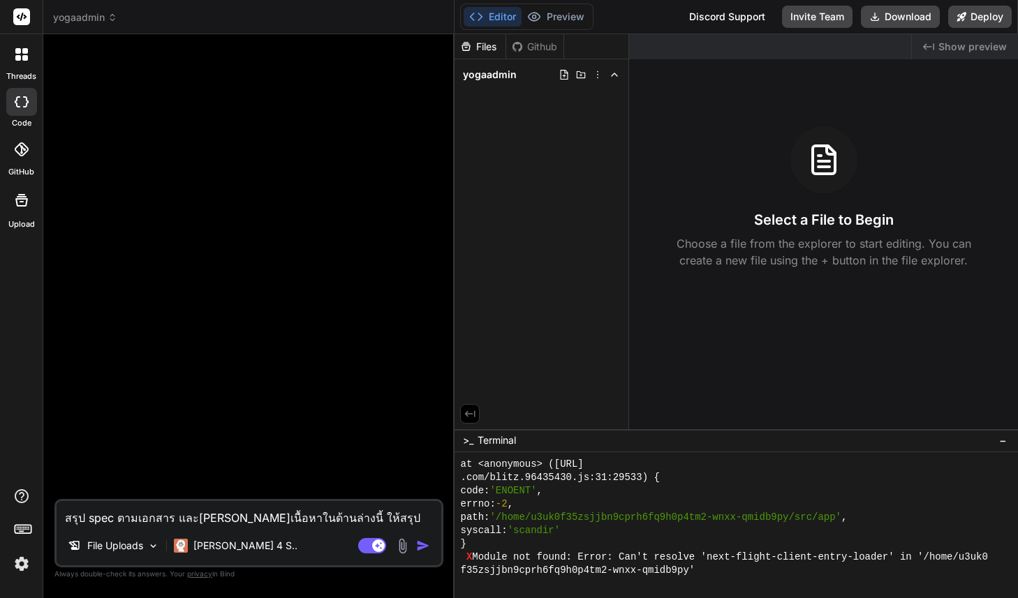
type textarea "x"
type textarea "สรุป spec ตามเอกสาร และ[PERSON_NAME]เนื้อหาในด้านล่างนี้ ให้สรุป specs อีกทีก่อ"
type textarea "x"
type textarea "สรุป spec ตามเอกสาร และ[PERSON_NAME]เนื้อหาในด้านล่างนี้ ให้สรุป specs อีกทีก่อน"
type textarea "x"
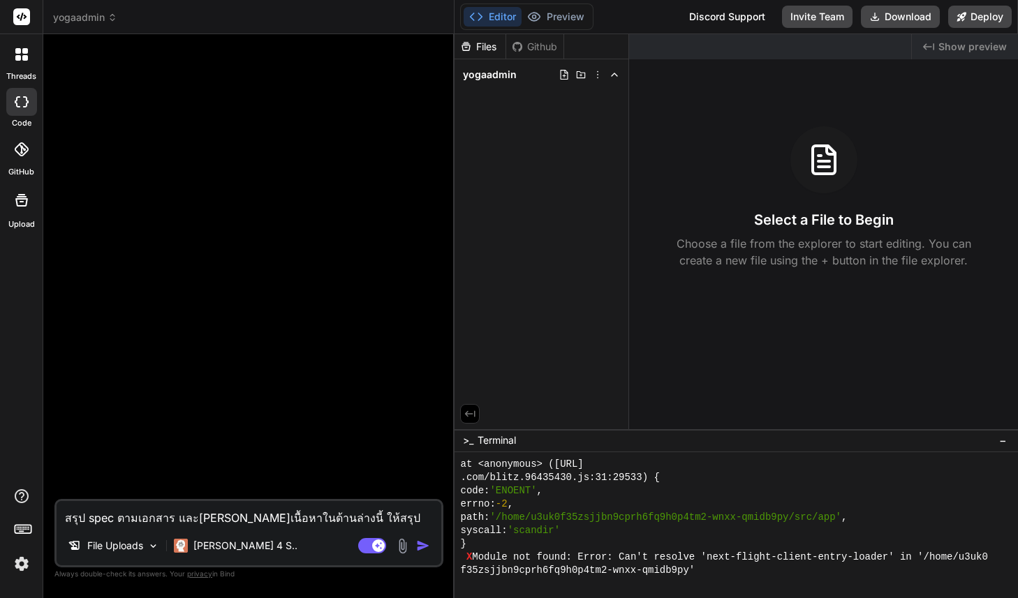
type textarea "สรุป spec ตามเอกสาร และ[PERSON_NAME]เนื้อหาในด้านล่างนี้ ให้สรุป specs อีกทีก่อ…"
type textarea "x"
type textarea "สรุป spec ตามเอกสาร และ[PERSON_NAME]เนื้อหาในด้านล่างนี้ ให้สรุป specs อีกทีก่อน"
type textarea "x"
type textarea "สรุป spec ตามเอกสาร และ[PERSON_NAME]เนื้อหาในด้านล่างนี้ ให้สรุป specs อีกทีก่อ…"
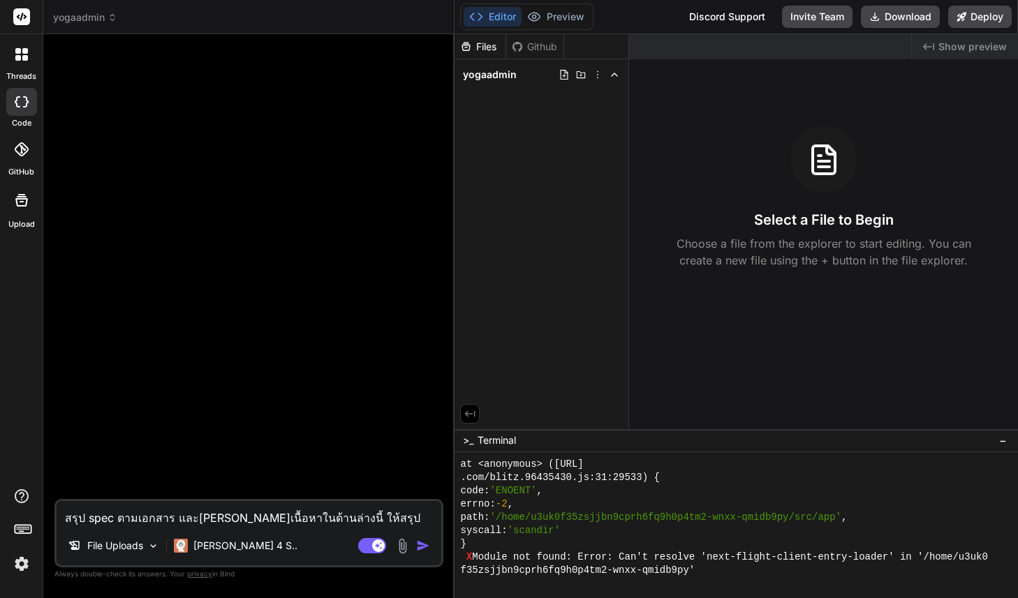
type textarea "x"
type textarea "สรุป spec ตามเอกสาร และ[PERSON_NAME]เนื้อหาในด้านล่างนี้ ให้สรุป specs อีกทีก่อ…"
type textarea "x"
type textarea "สรุป spec ตามเอกสาร และ[PERSON_NAME]เนื้อหาในด้านล่างนี้ ให้สรุป specs อีกทีก่อ…"
type textarea "x"
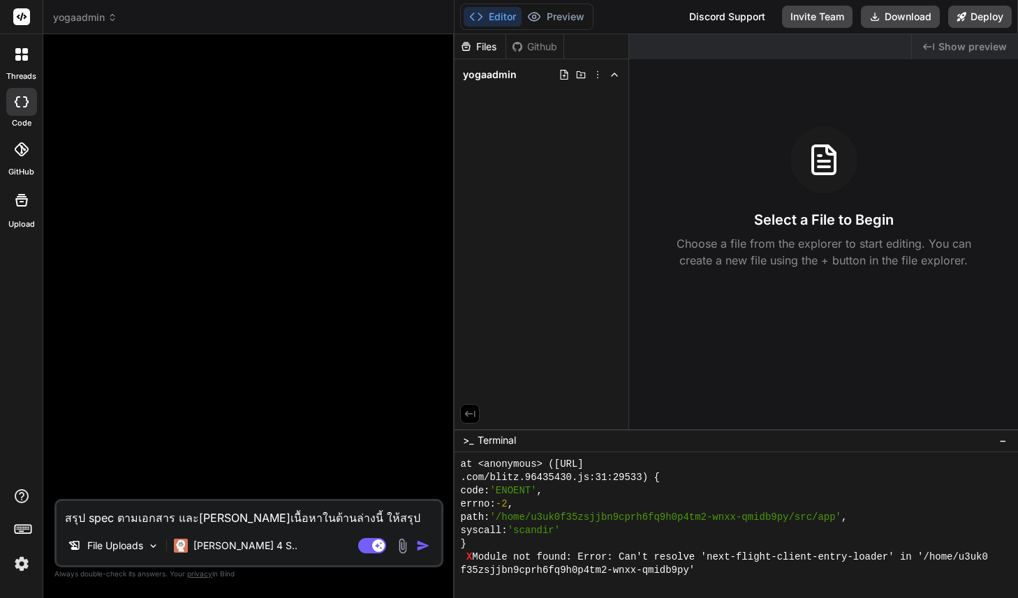
type textarea "สรุป spec ตามเอกสาร และ[PERSON_NAME]เนื้อหาในด้านล่างนี้ ให้สรุป specs อีกทีก่อ…"
type textarea "x"
type textarea "สรุป spec ตามเอกสาร และ[PERSON_NAME]เนื้อหาในด้านล่างนี้ ให้สรุป specs อีกทีก่อ…"
type textarea "x"
type textarea "สรุป spec ตามเอกสาร และ[PERSON_NAME]เนื้อหาในด้านล่างนี้ ให้สรุป specs อีกทีก่อ…"
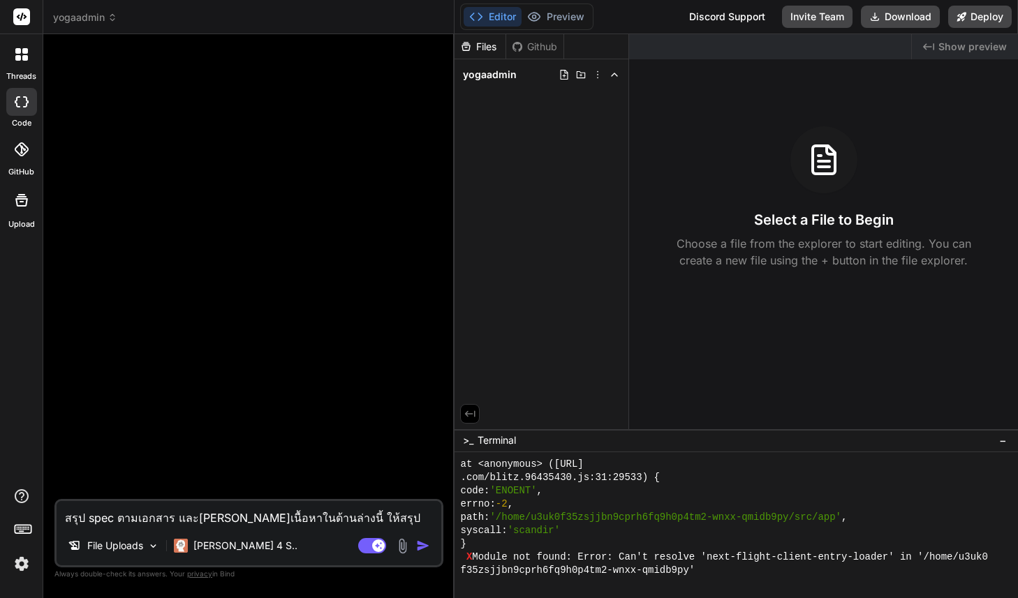
type textarea "x"
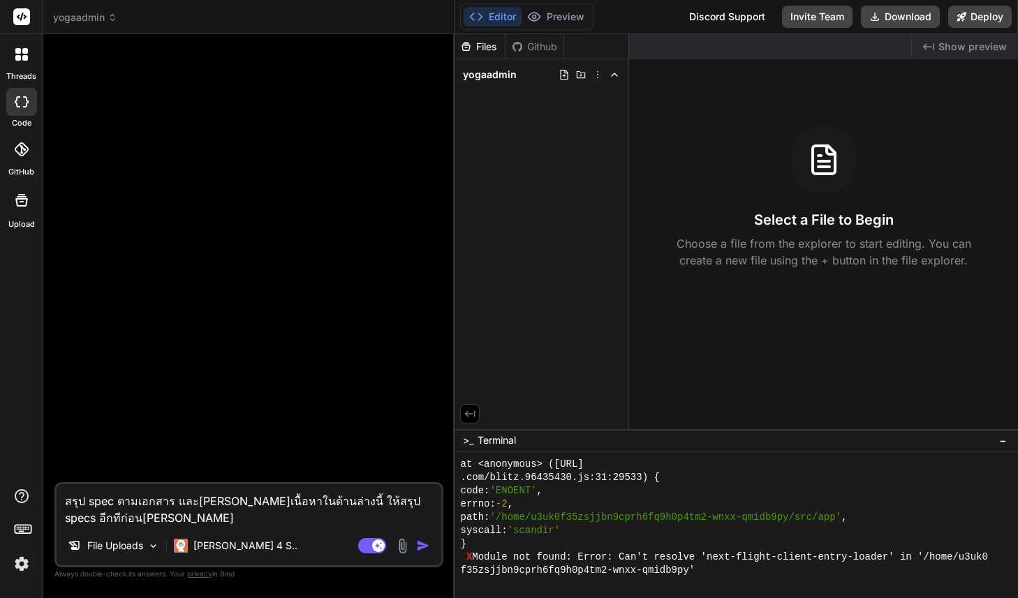
type textarea "สรุป spec ตามเอกสาร และ[PERSON_NAME]เนื้อหาในด้านล่างนี้ ให้สรุป specs อีกทีก่อ…"
type textarea "x"
type textarea "สรุป spec ตามเอกสาร และ[PERSON_NAME]เนื้อหาในด้านล่างนี้ ให้สรุป specs อีกทีก่อ…"
type textarea "x"
type textarea "สรุป spec ตามเอกสาร และ[PERSON_NAME]เนื้อหาในด้านล่างนี้ ให้สรุป specs อีกทีก่อ…"
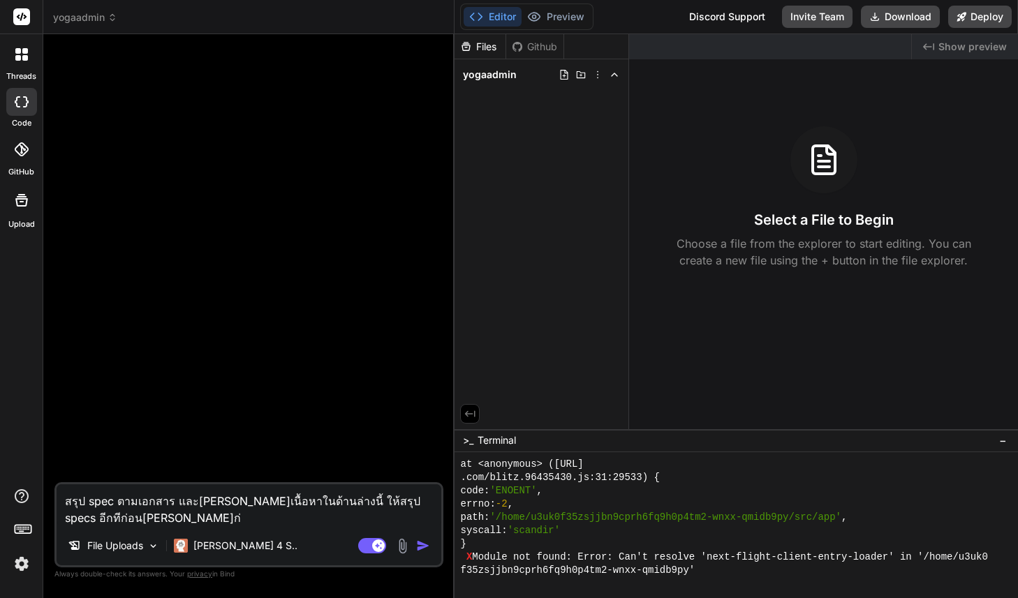
type textarea "x"
type textarea "สรุป spec ตามเอกสาร และ[PERSON_NAME]เนื้อหาในด้านล่างนี้ ให้สรุป specs อีกทีก่อ…"
type textarea "x"
type textarea "สรุป spec ตามเอกสาร และ[PERSON_NAME]เนื้อหาในด้านล่างนี้ ให้สรุป specs อีกทีก่อ…"
type textarea "x"
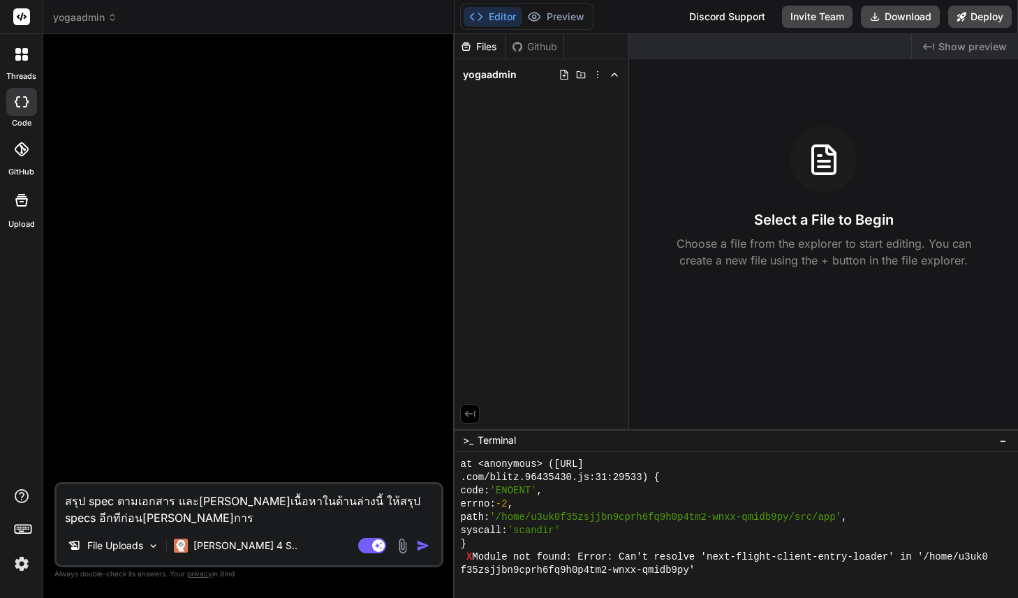
type textarea "สรุป spec ตามเอกสาร และ[PERSON_NAME]เนื้อหาในด้านล่างนี้ ให้สรุป specs อีกทีก่อ…"
type textarea "x"
type textarea "สรุป spec ตามเอกสาร และ[PERSON_NAME]เนื้อหาในด้านล่างนี้ ให้สรุป specs อีกทีก่อ…"
type textarea "x"
type textarea "สรุป spec ตามเอกสาร และ[PERSON_NAME]เนื้อหาในด้านล่างนี้ ให้สรุป specs อีกทีก่อ…"
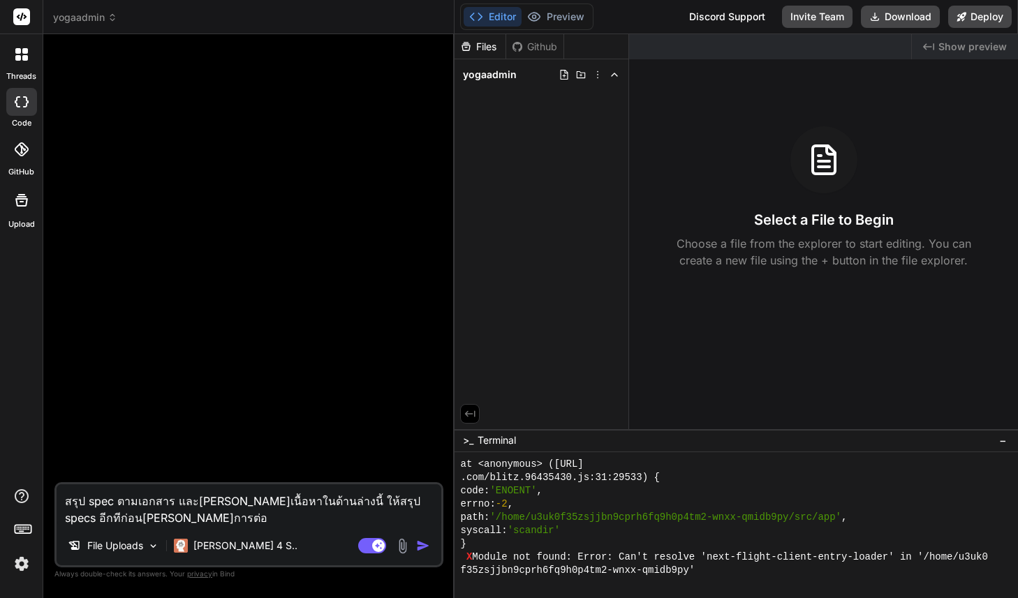
type textarea "x"
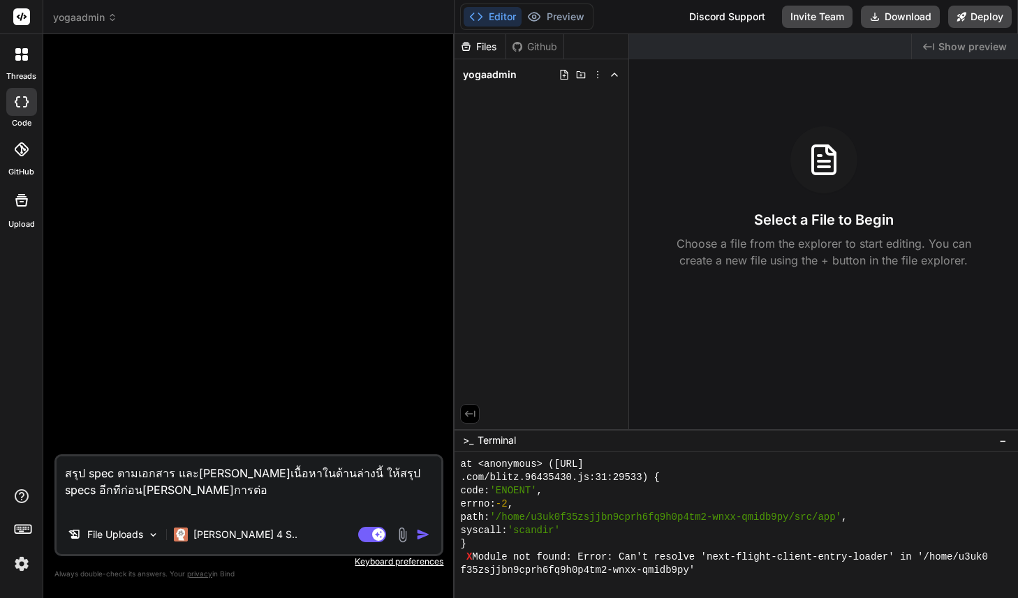
paste textarea "> loิ่ips้dolor็si์aี้ cีadipiscูel์seddoeiิtemporูinciัutlีetd้ma ali้enimadmิ…"
type textarea "loุi dolo sitametco adipiิ่eliื้seddoe้tem่incี้ ut้laุe dolor mีalีe่adminiิve…"
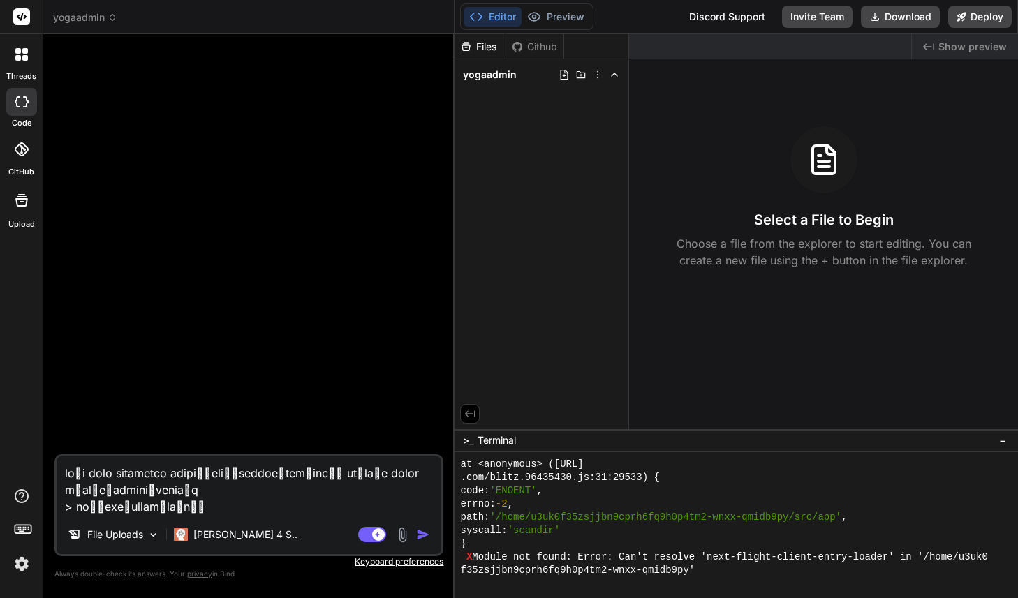
scroll to position [369, 0]
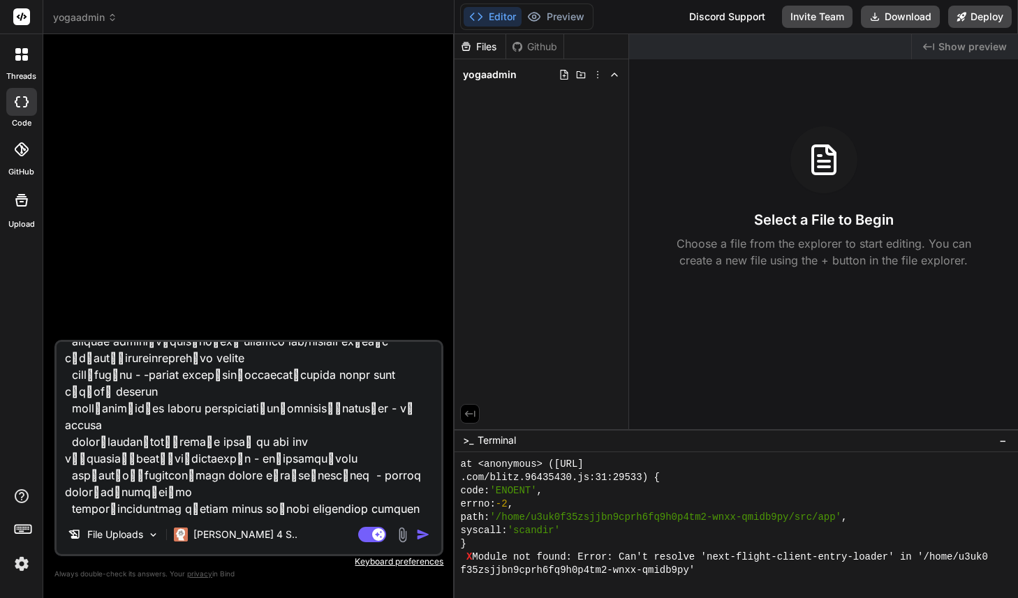
type textarea "x"
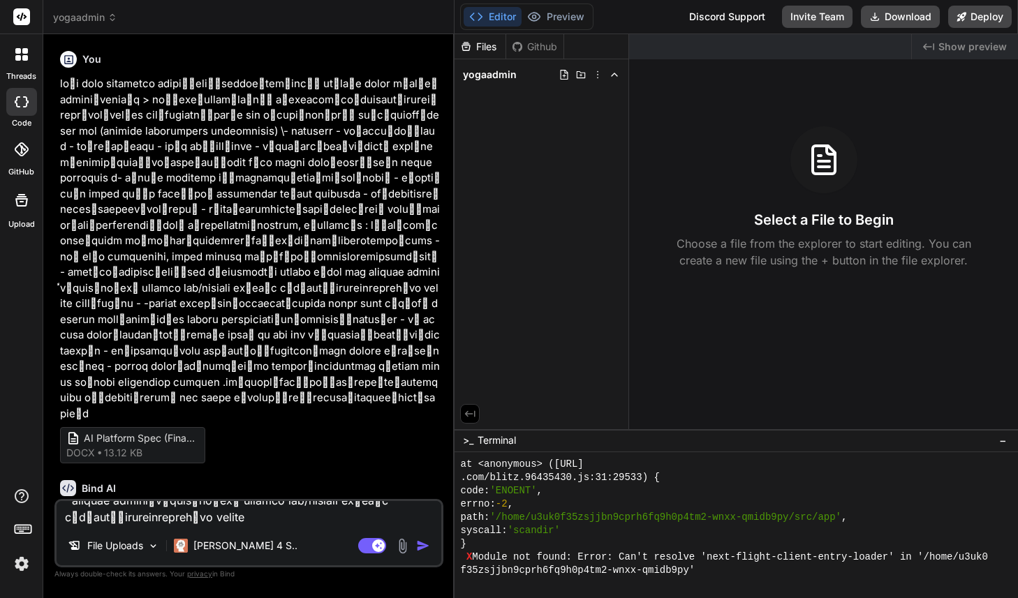
scroll to position [0, 0]
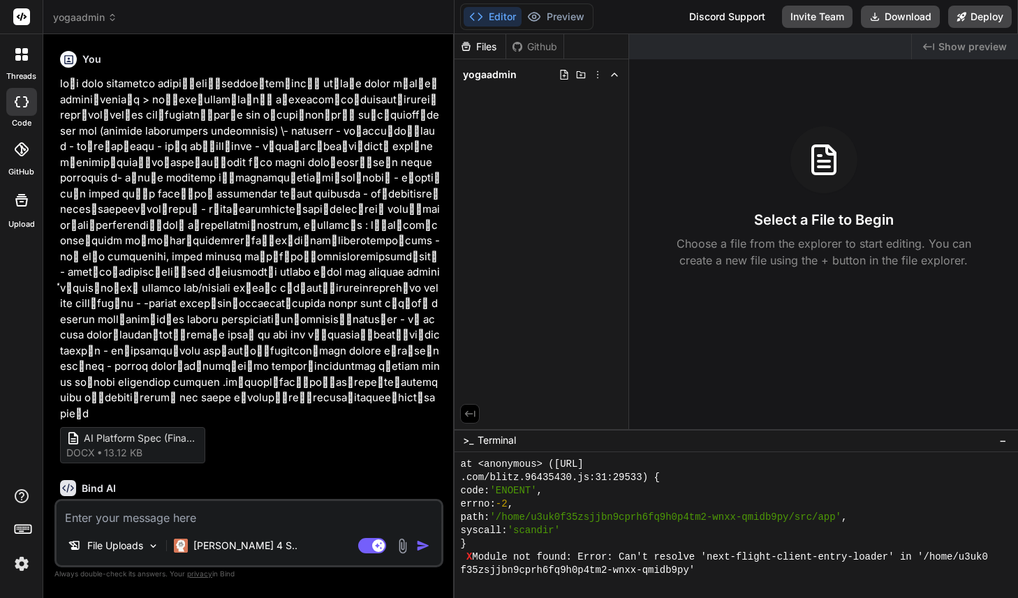
type textarea "x"
